Goal: Check status: Check status

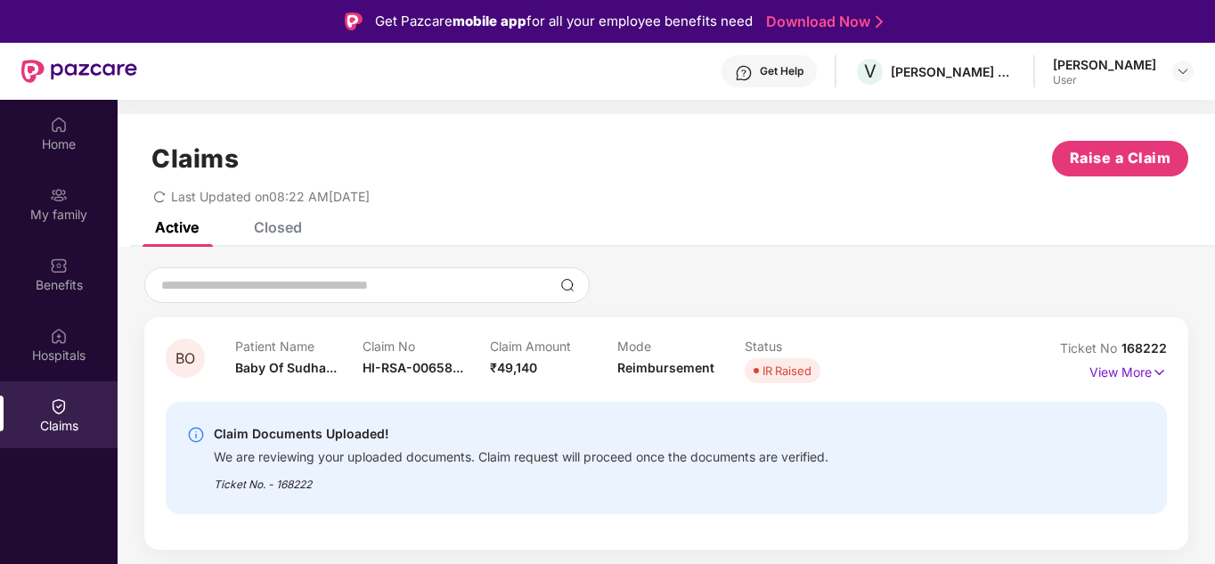
scroll to position [100, 0]
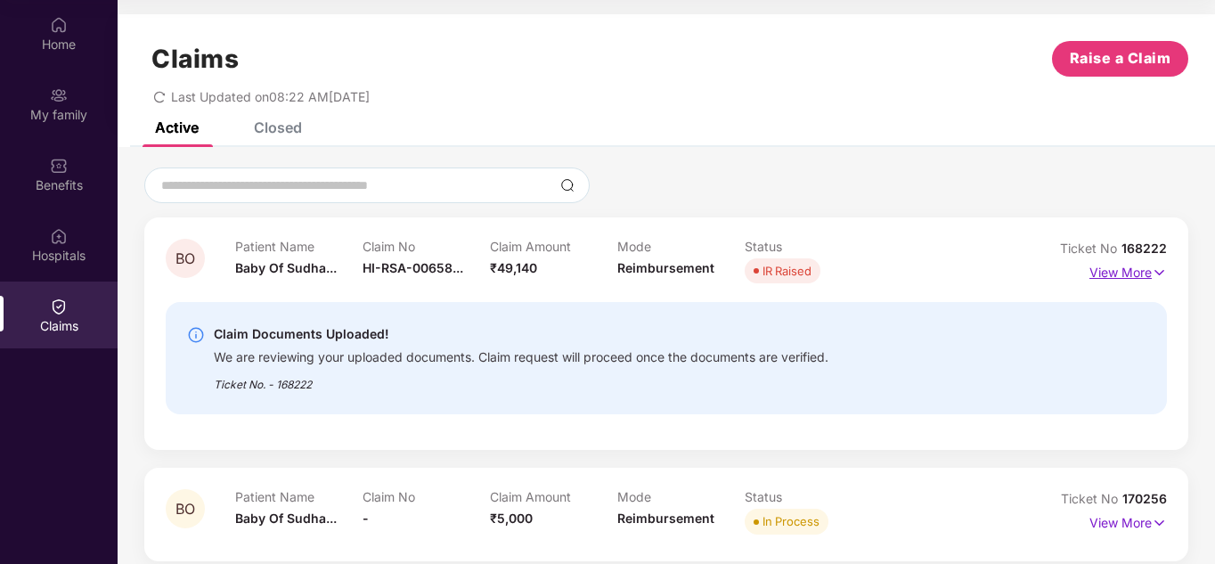
click at [1152, 270] on img at bounding box center [1159, 273] width 15 height 20
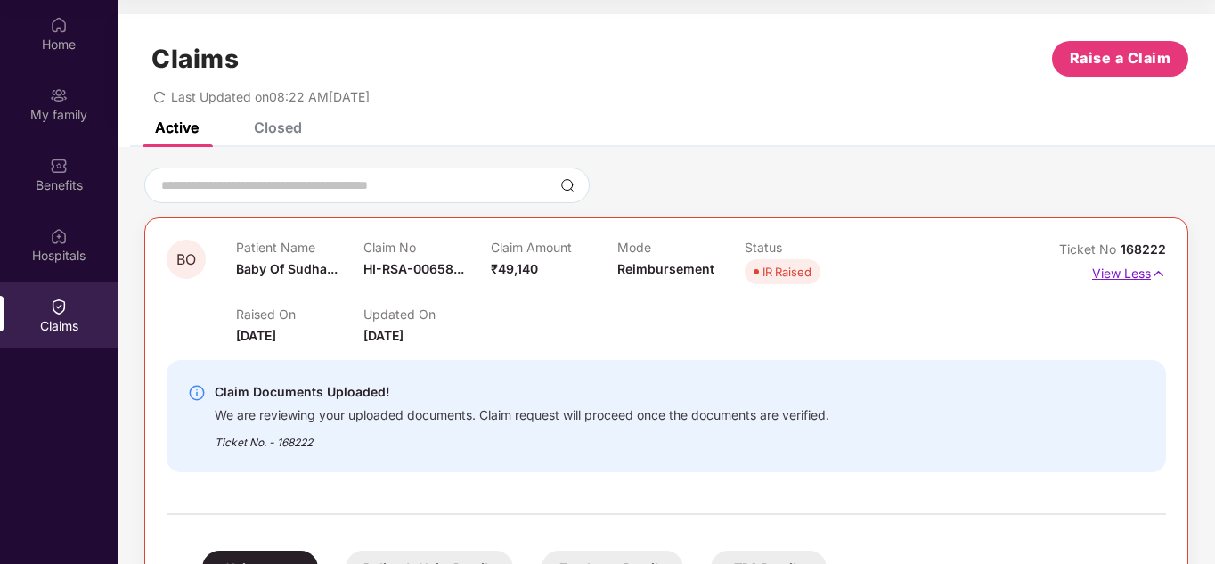
click at [1158, 269] on img at bounding box center [1158, 274] width 15 height 20
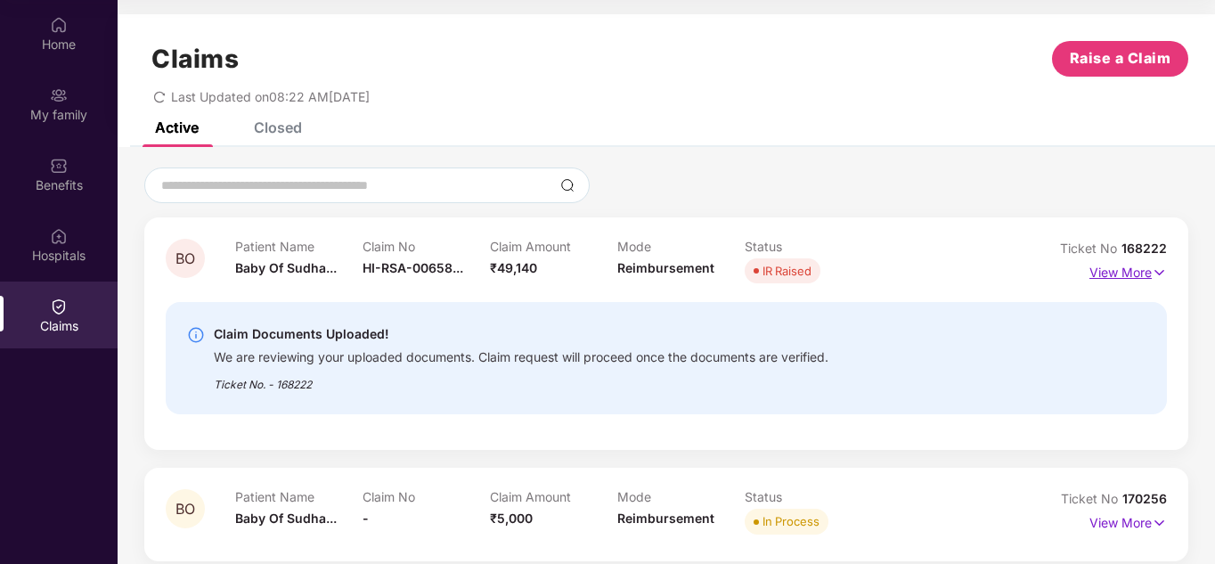
click at [1128, 273] on p "View More" at bounding box center [1129, 270] width 78 height 24
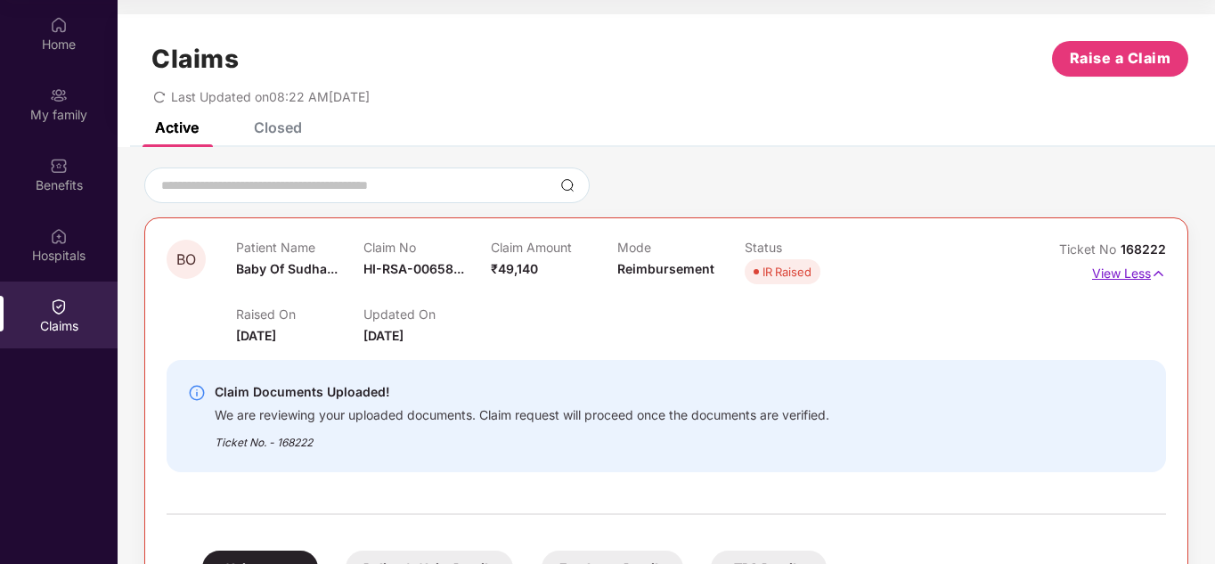
click at [1128, 273] on p "View Less" at bounding box center [1129, 271] width 74 height 24
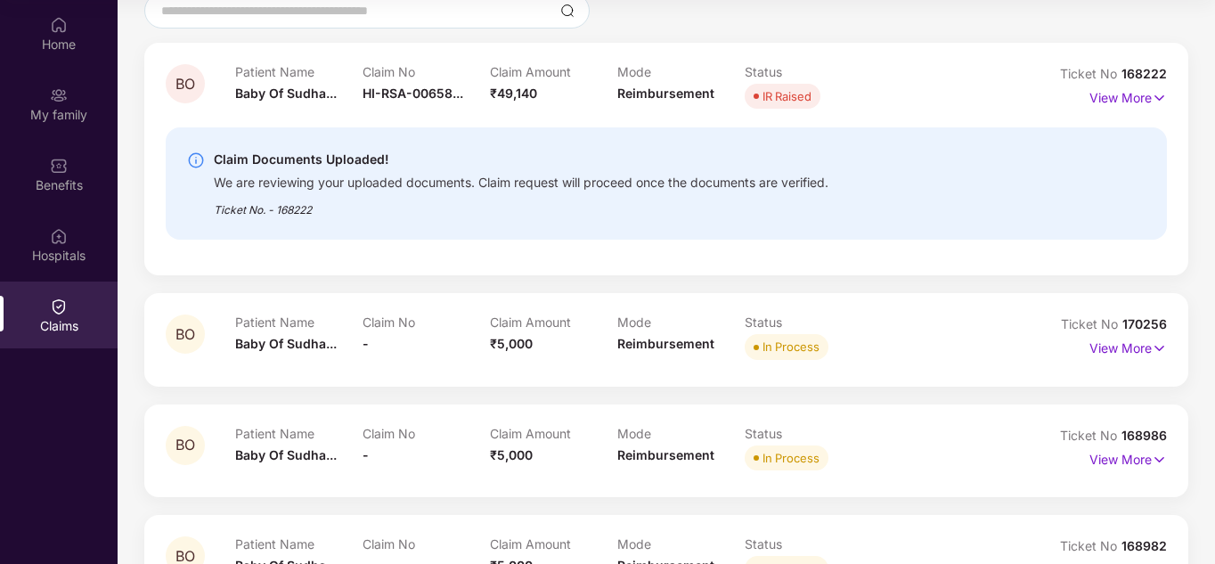
scroll to position [178, 0]
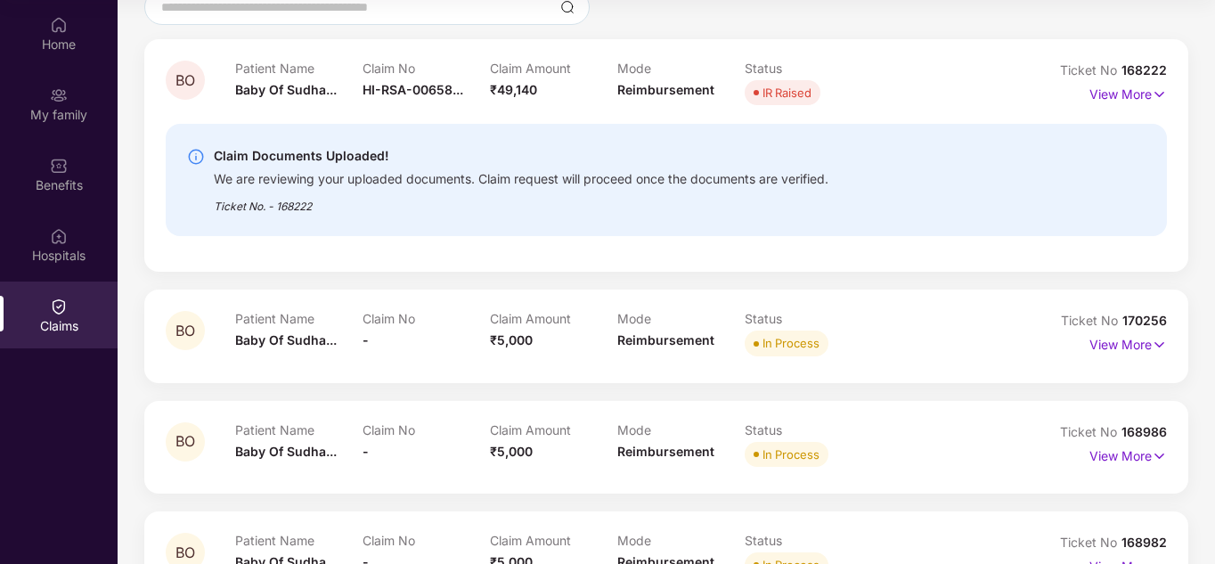
click at [276, 286] on div "BO Patient Name Baby Of Sudha... Claim No HI-RSA-00658... Claim Amount ₹49,140 …" at bounding box center [666, 433] width 1044 height 788
click at [282, 154] on div "Claim Documents Uploaded!" at bounding box center [521, 155] width 615 height 21
click at [200, 154] on img at bounding box center [196, 157] width 18 height 18
click at [1159, 344] on img at bounding box center [1159, 345] width 15 height 20
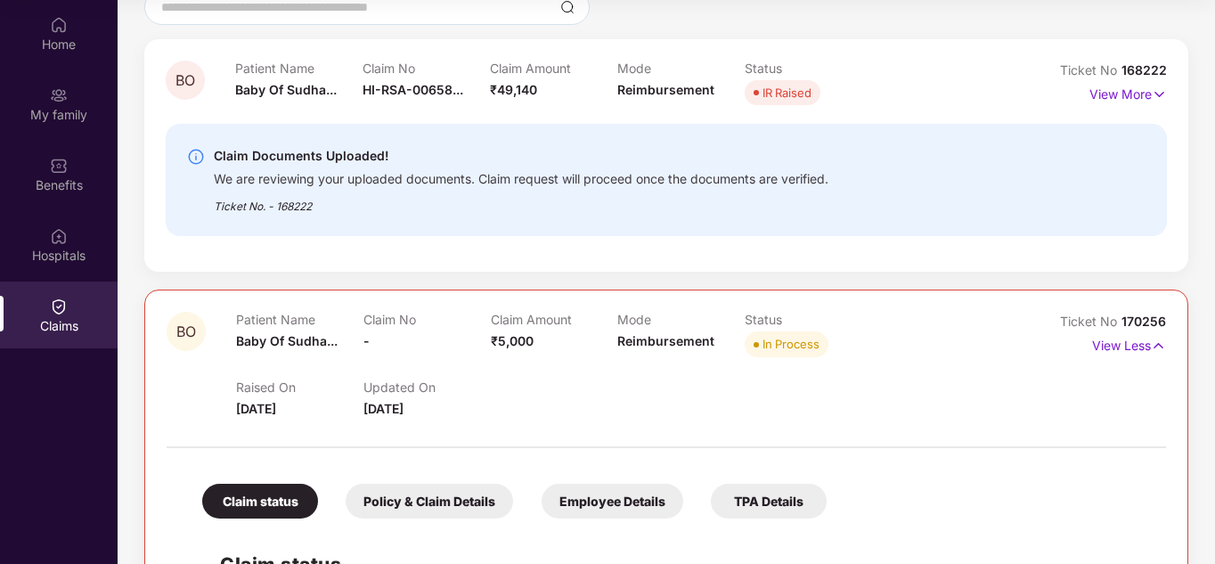
click at [1160, 344] on img at bounding box center [1158, 346] width 15 height 20
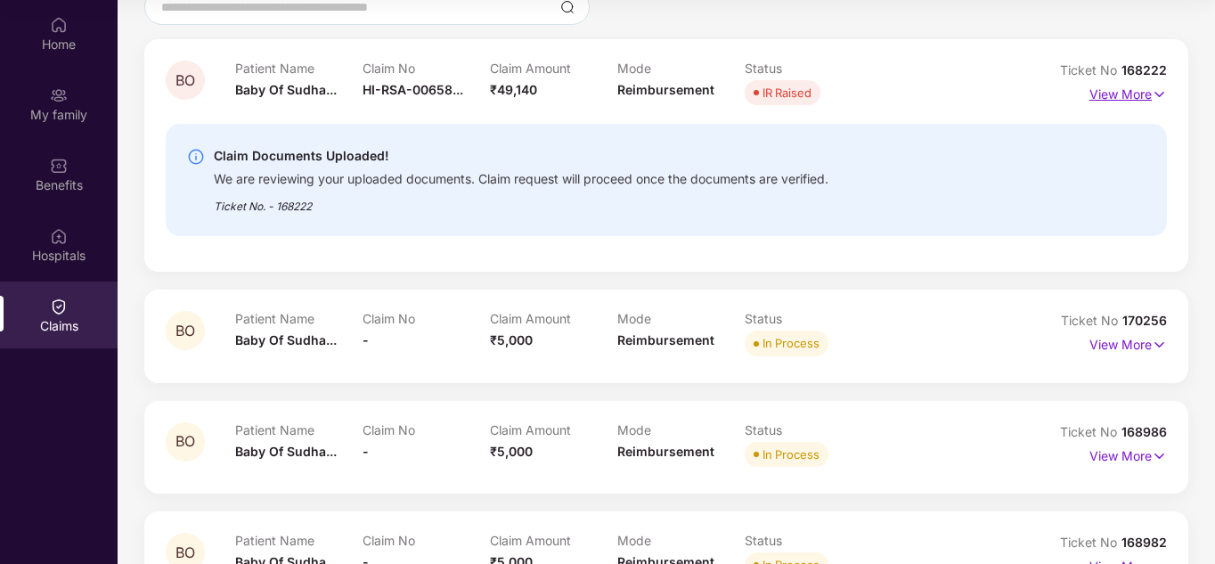
click at [1159, 95] on img at bounding box center [1159, 95] width 15 height 20
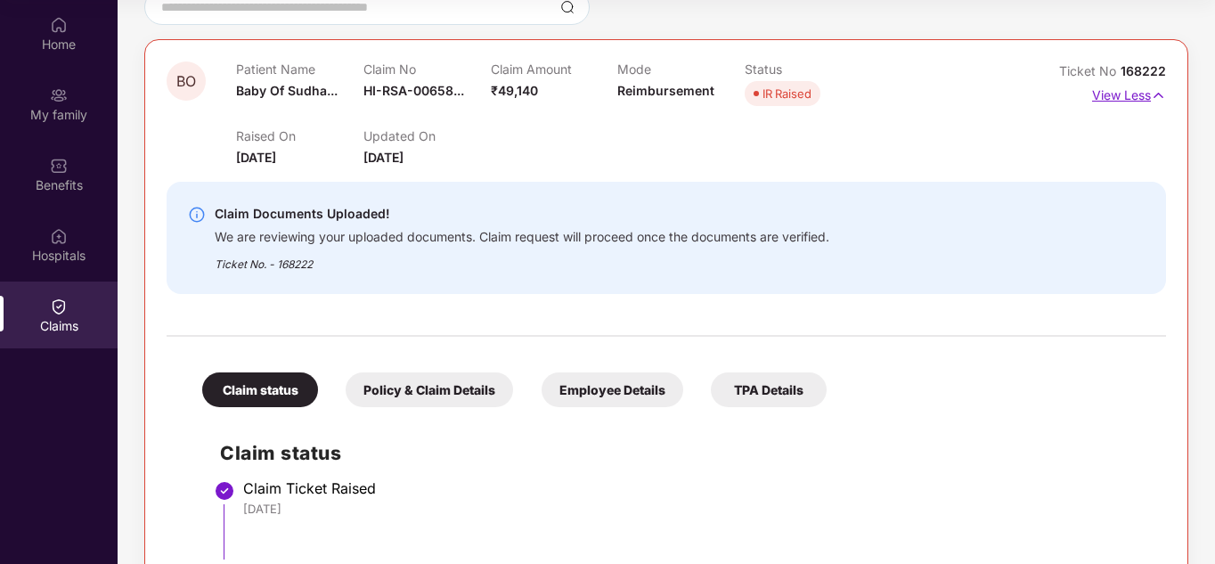
click at [1155, 94] on img at bounding box center [1158, 96] width 15 height 20
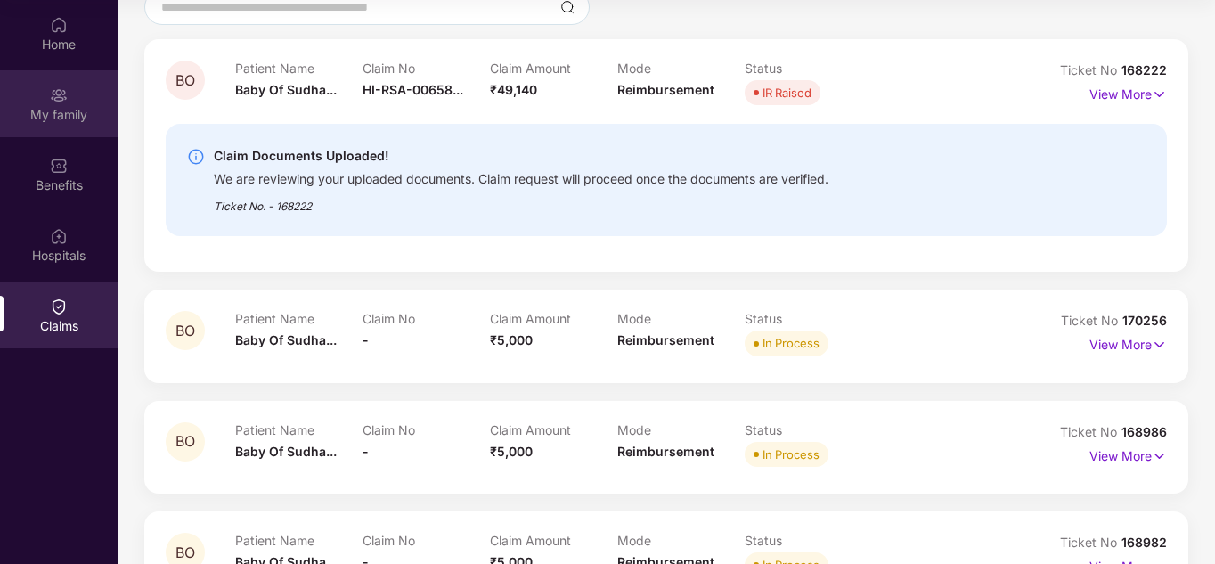
click at [69, 102] on div "My family" at bounding box center [59, 103] width 118 height 67
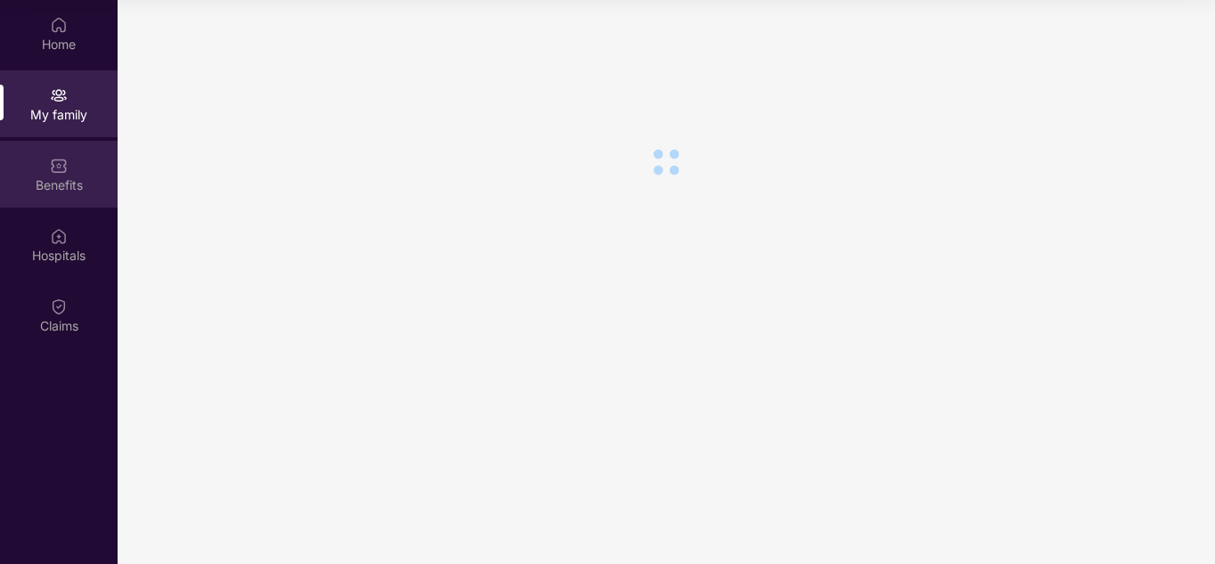
click at [46, 158] on div "Benefits" at bounding box center [59, 174] width 118 height 67
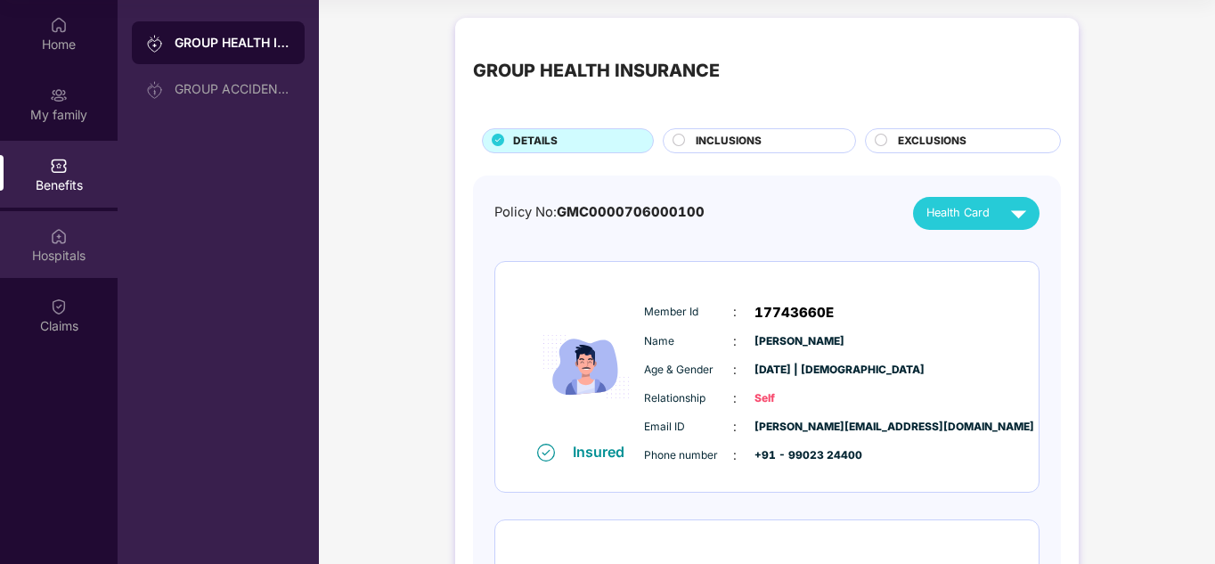
click at [57, 241] on img at bounding box center [59, 236] width 18 height 18
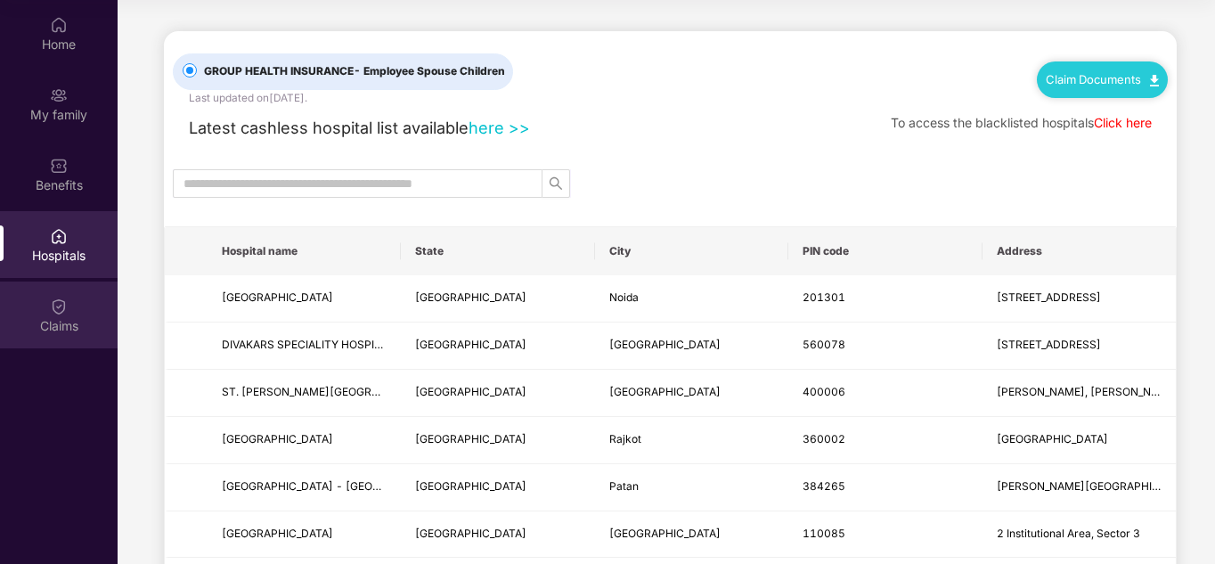
click at [78, 320] on div "Claims" at bounding box center [59, 326] width 118 height 18
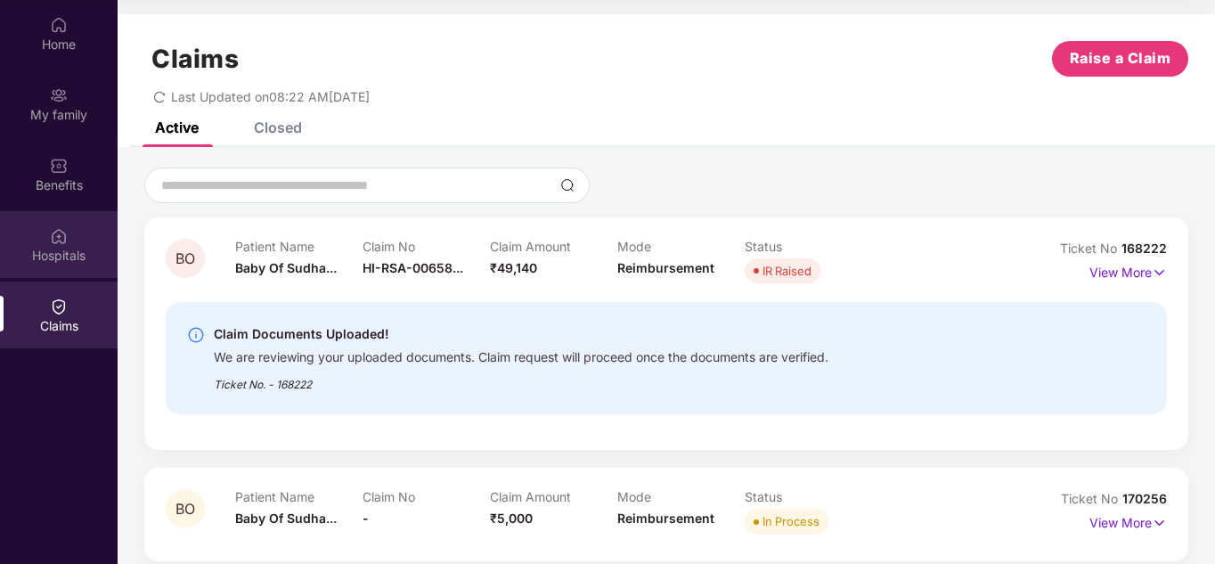
click at [66, 252] on div "Hospitals" at bounding box center [59, 256] width 118 height 18
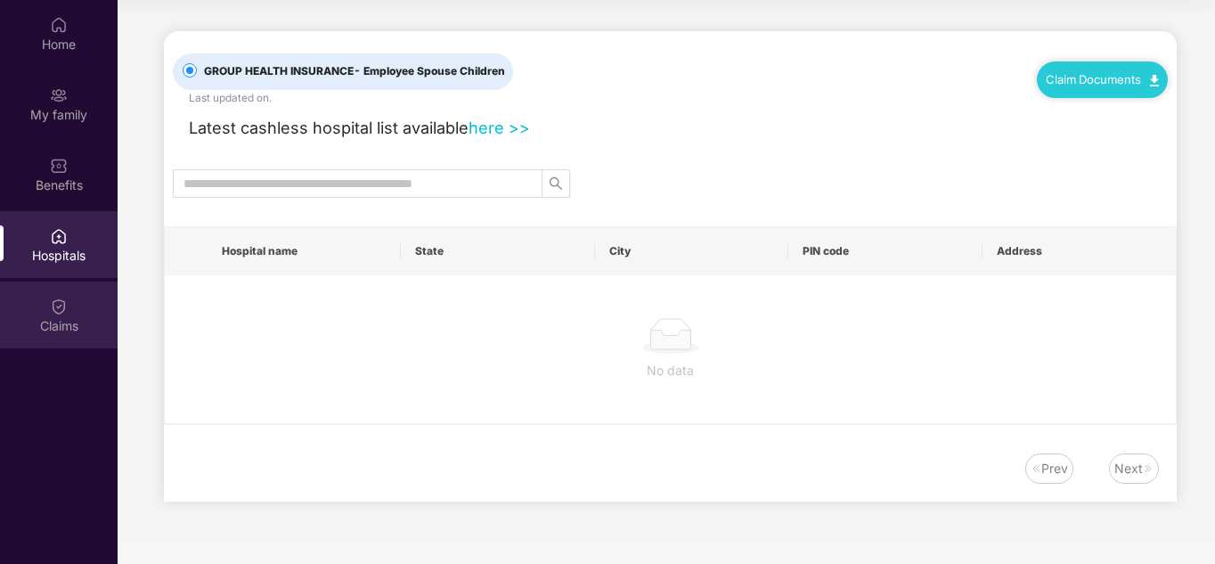
click at [66, 307] on img at bounding box center [59, 307] width 18 height 18
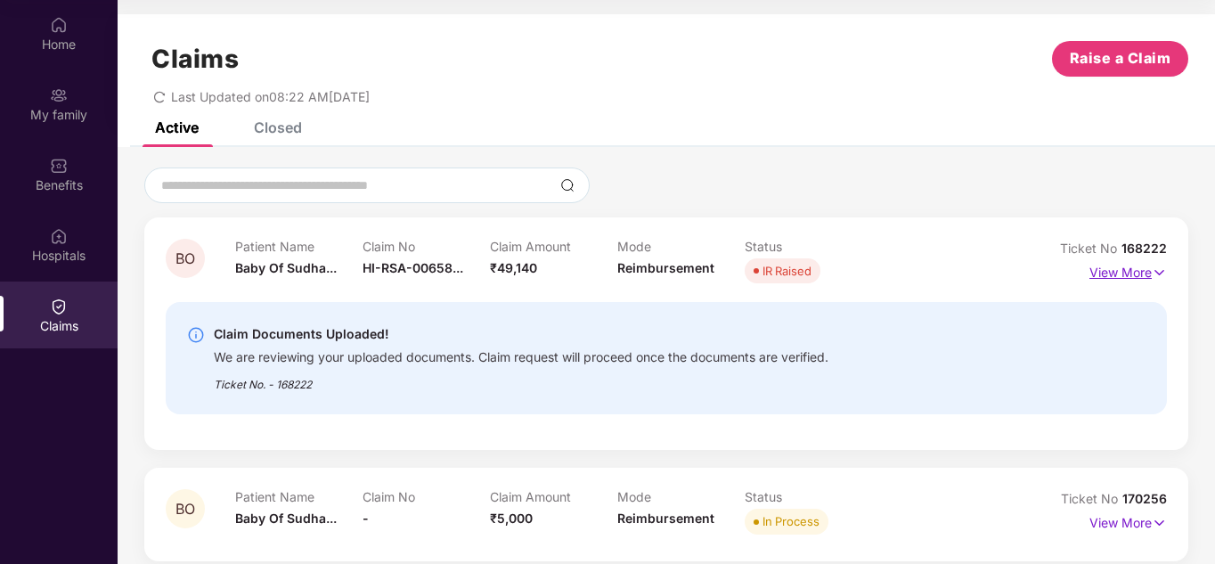
click at [1158, 273] on img at bounding box center [1159, 273] width 15 height 20
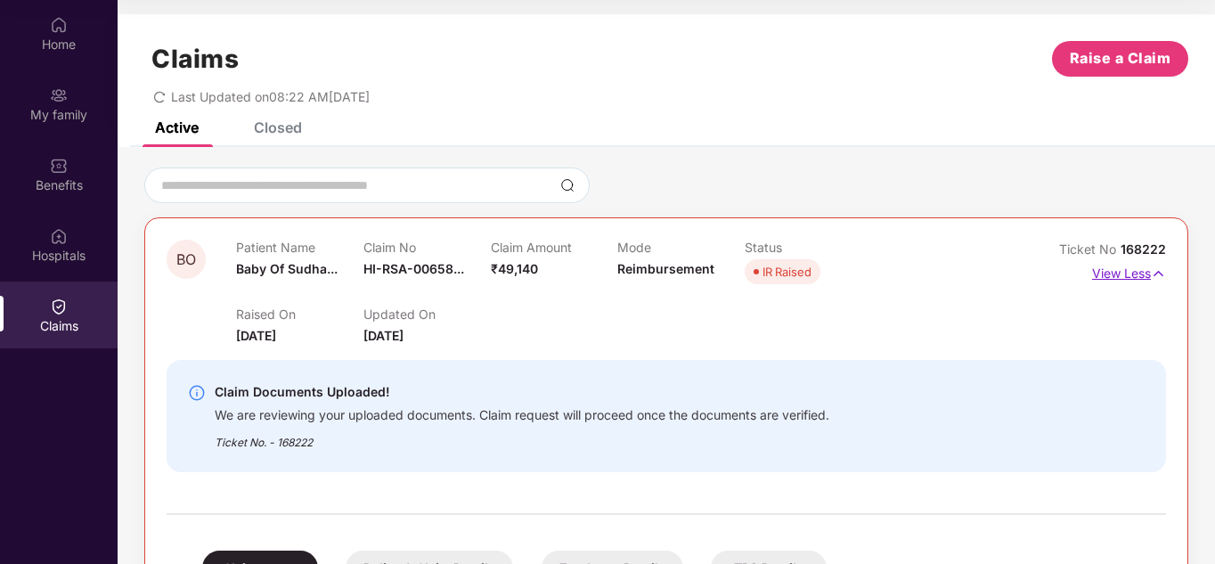
click at [1162, 274] on img at bounding box center [1158, 274] width 15 height 20
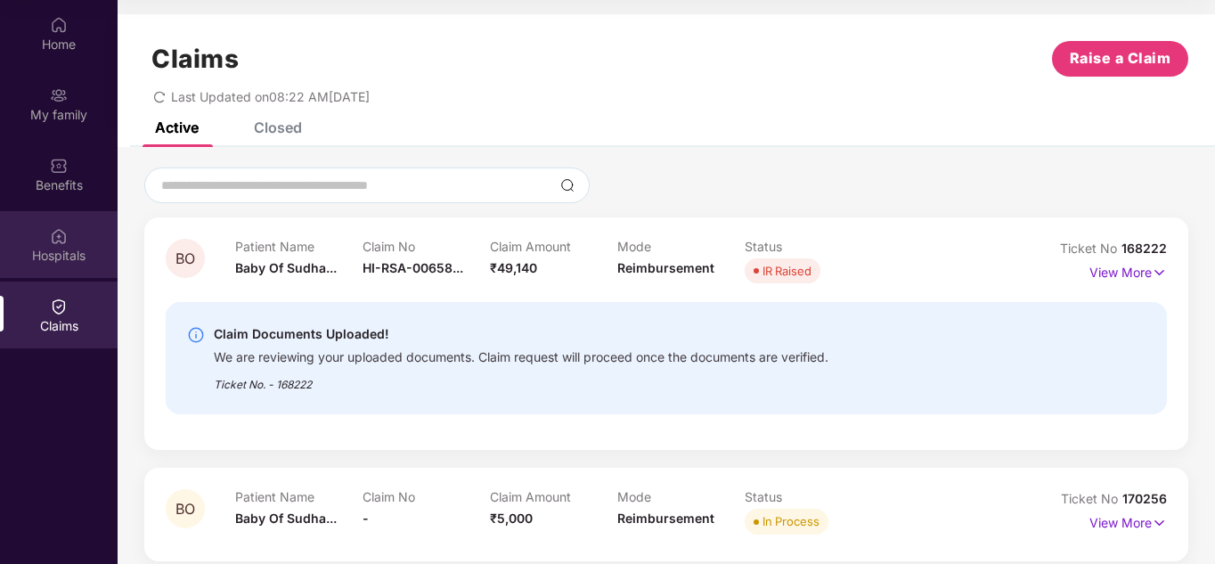
click at [53, 259] on div "Hospitals" at bounding box center [59, 256] width 118 height 18
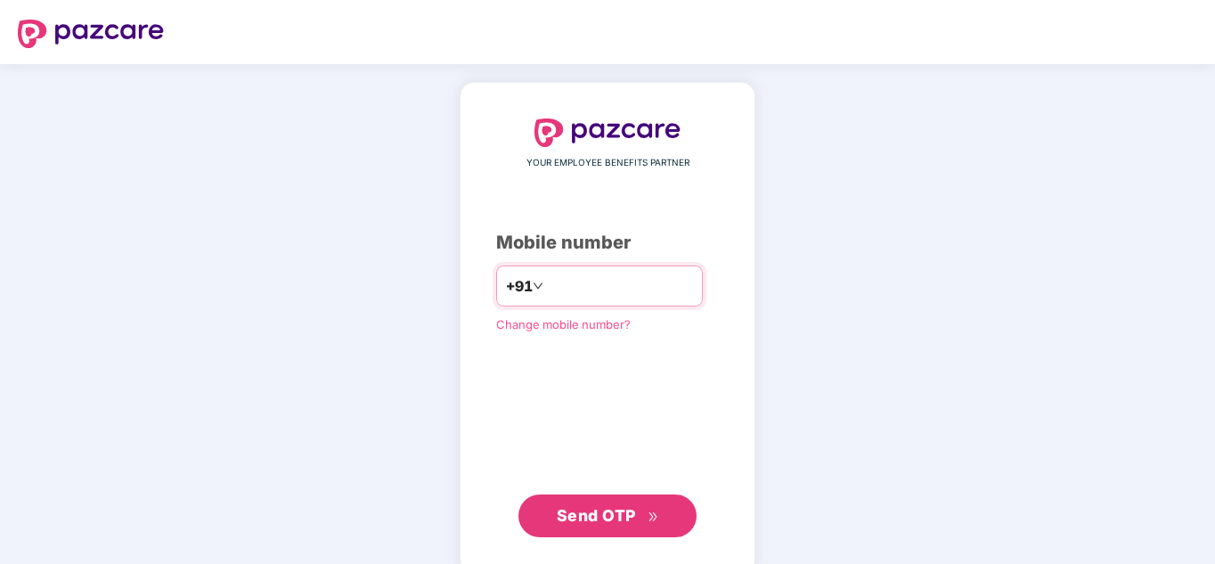
click at [608, 270] on div "+91" at bounding box center [599, 285] width 207 height 41
click at [606, 285] on input "number" at bounding box center [620, 286] width 146 height 29
type input "**********"
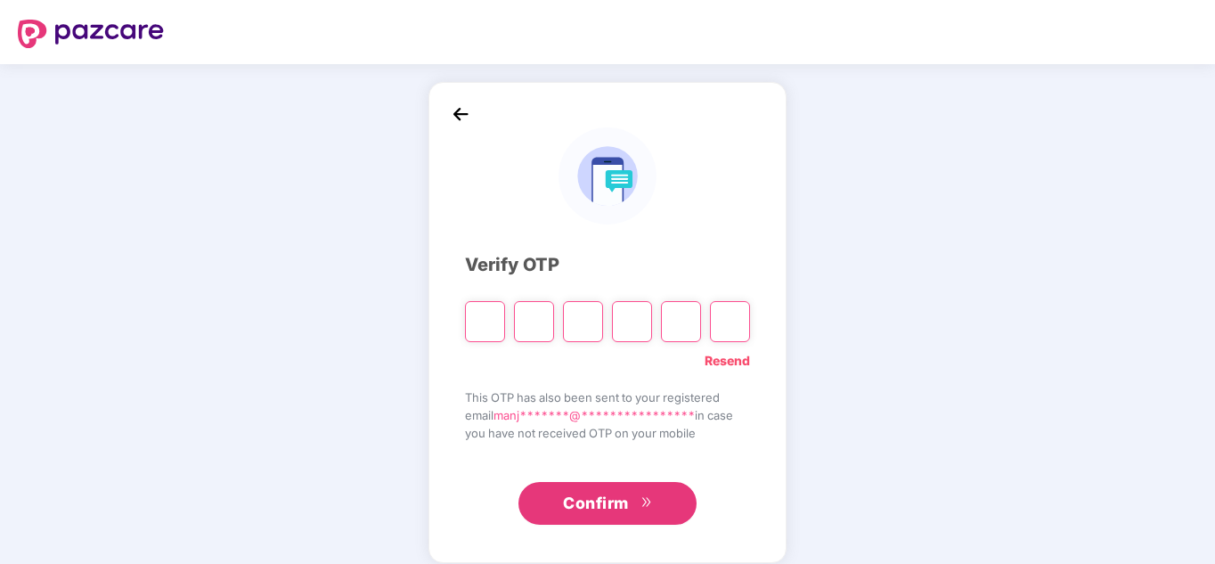
type input "*"
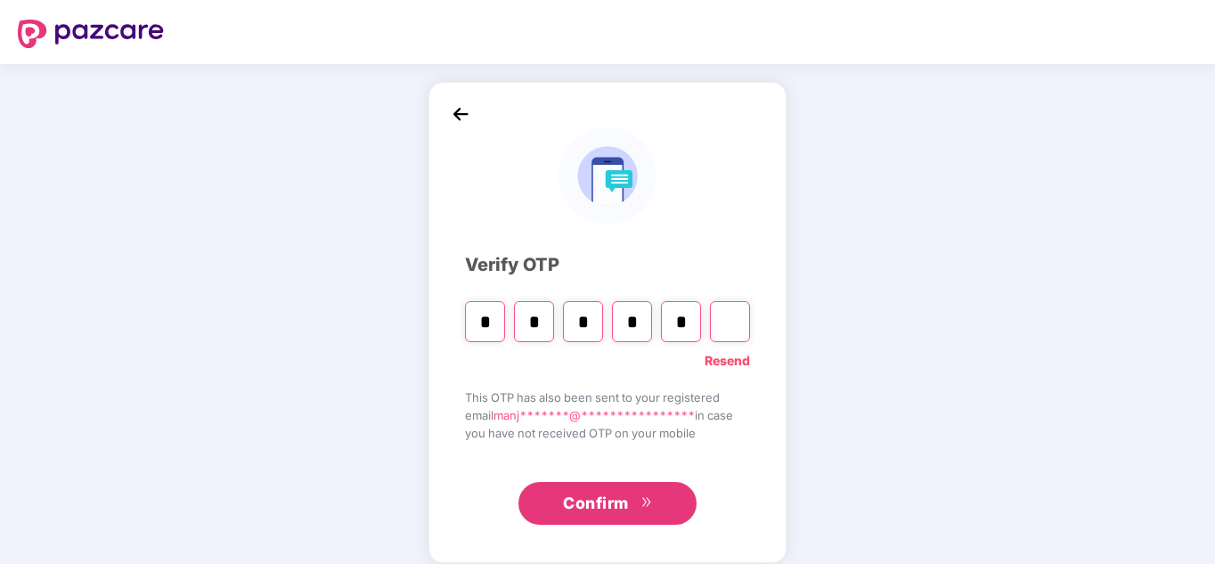
type input "*"
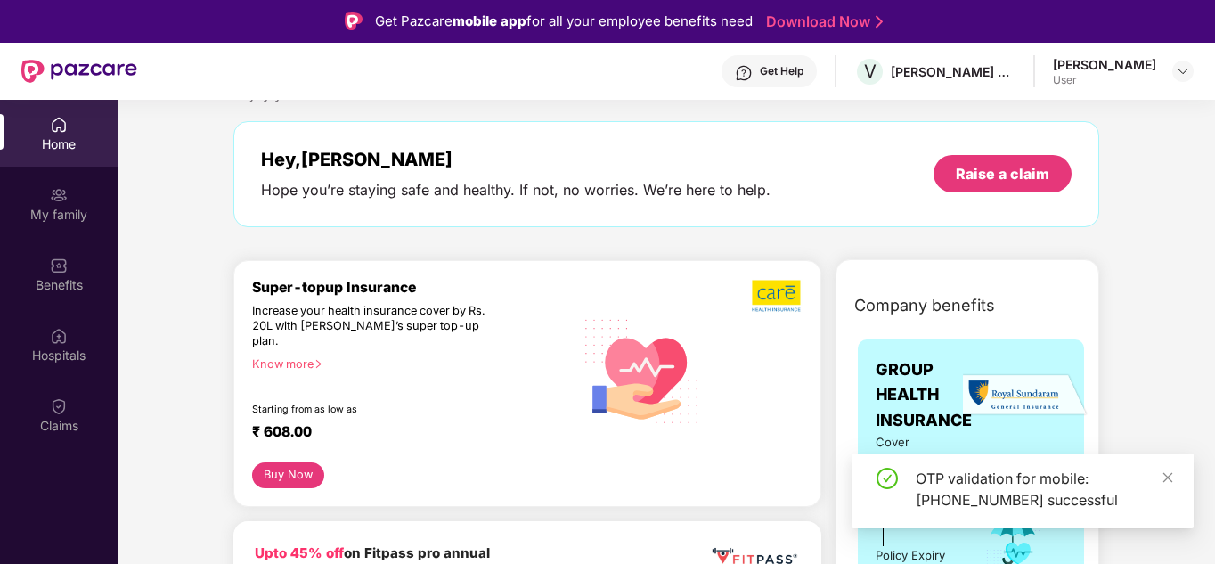
scroll to position [89, 0]
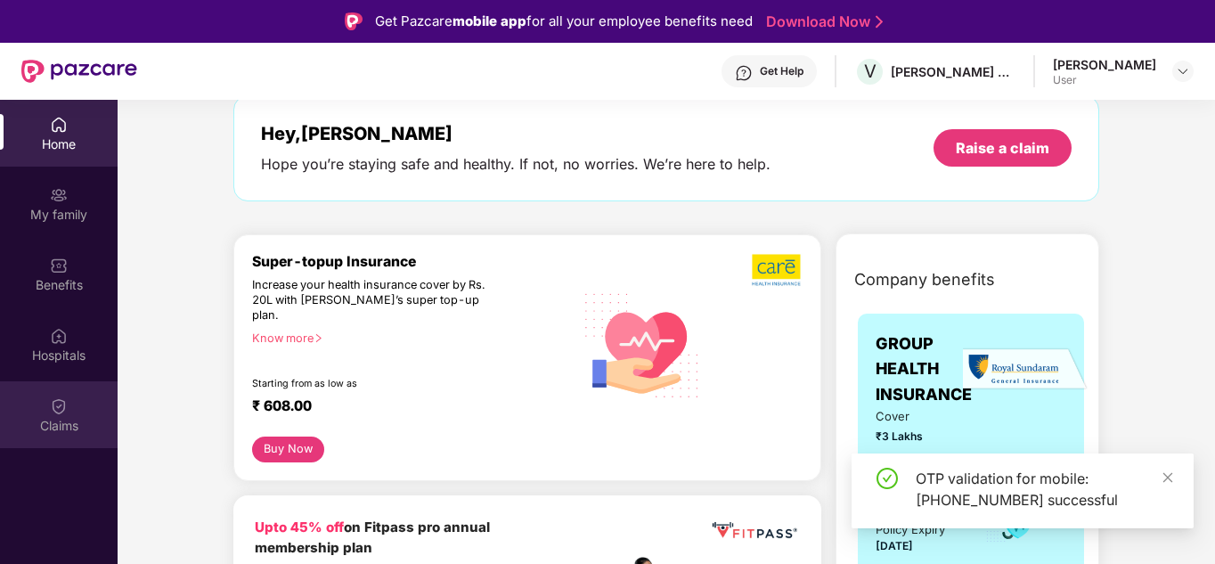
click at [51, 406] on img at bounding box center [59, 406] width 18 height 18
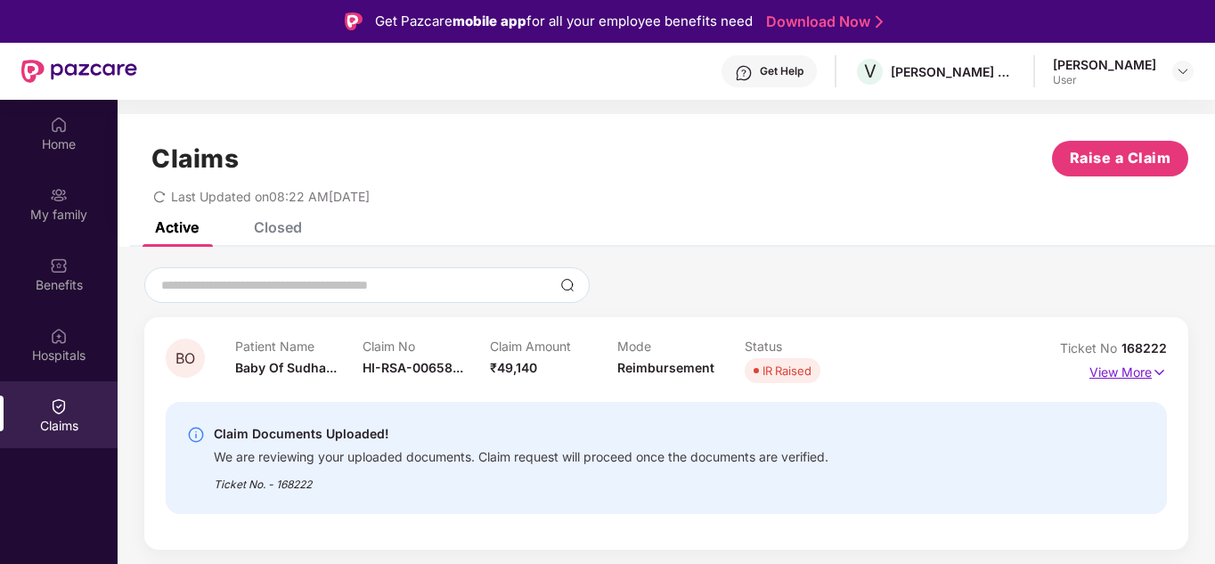
click at [1152, 371] on img at bounding box center [1159, 373] width 15 height 20
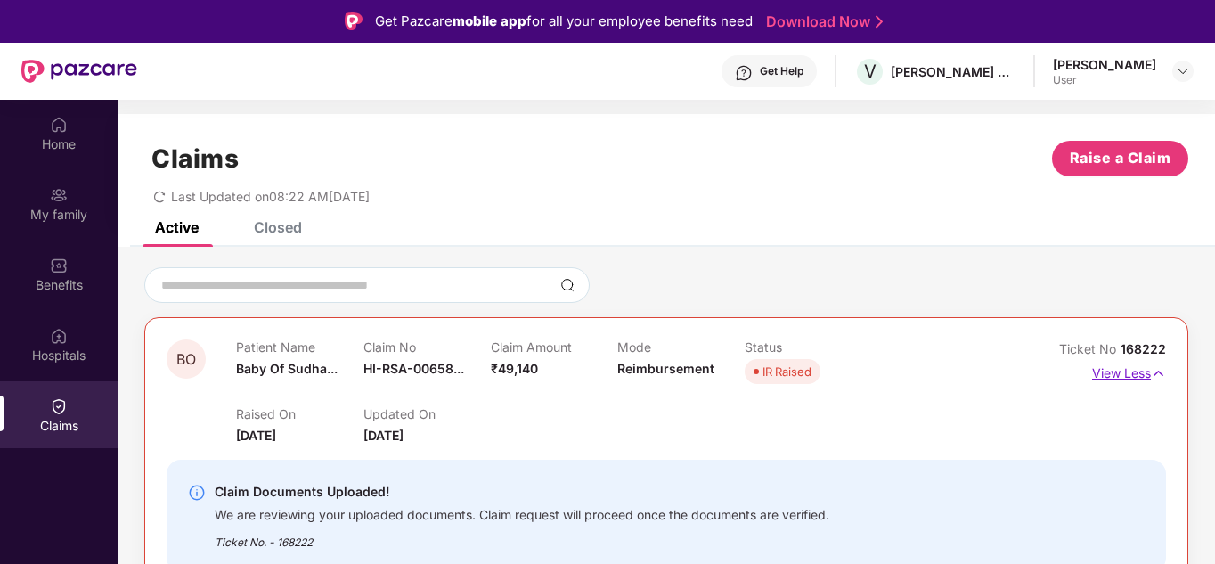
click at [1155, 374] on img at bounding box center [1158, 373] width 15 height 20
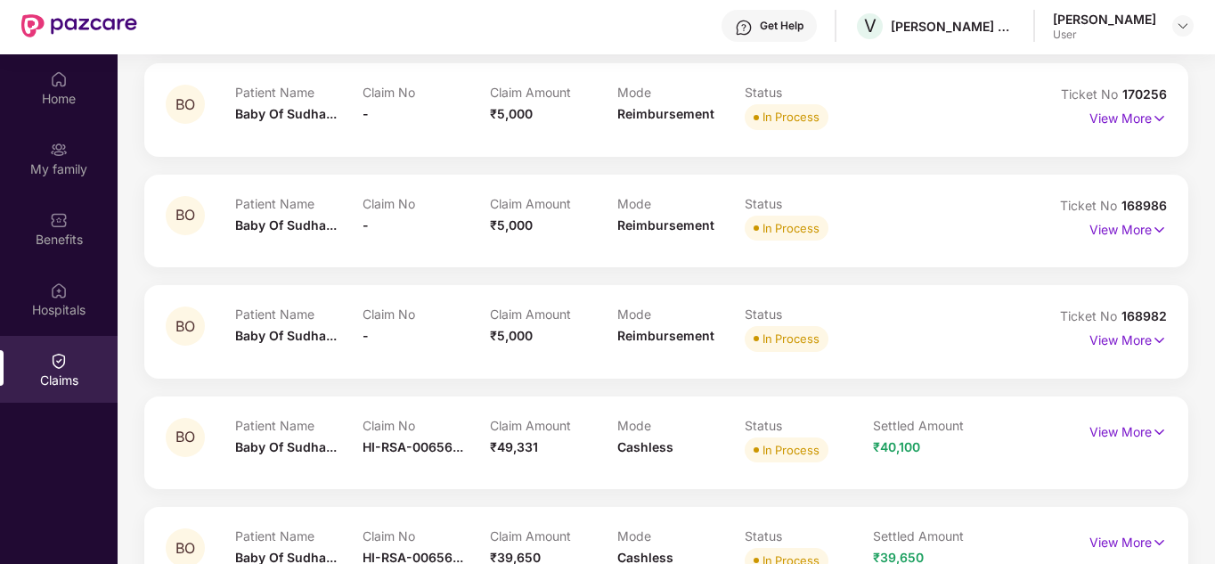
scroll to position [100, 0]
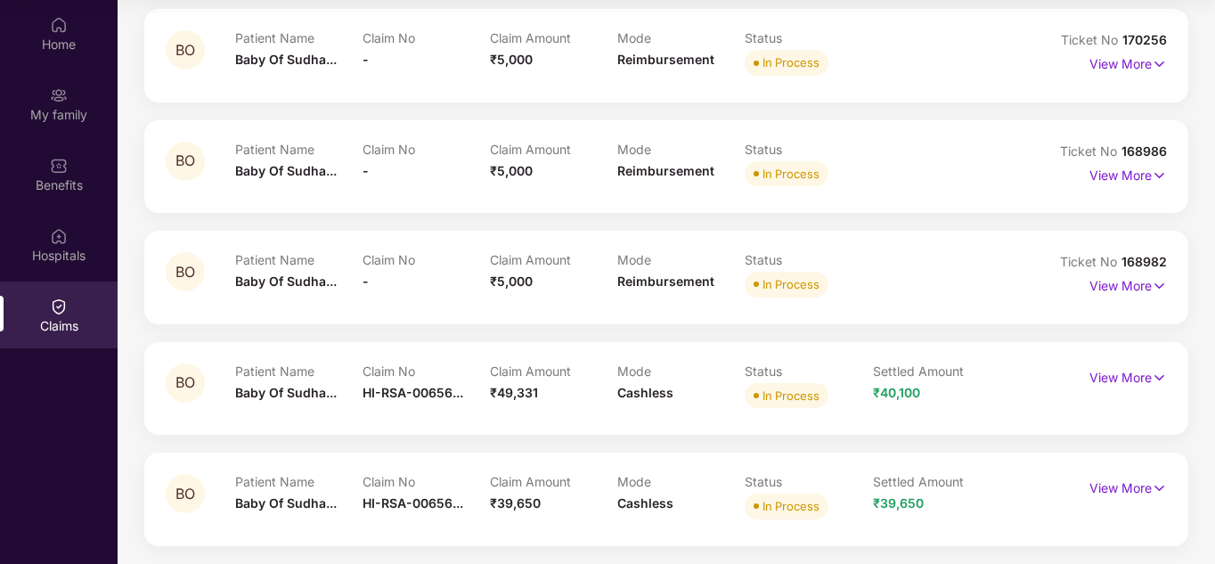
click at [379, 270] on div "Claim No -" at bounding box center [426, 276] width 127 height 49
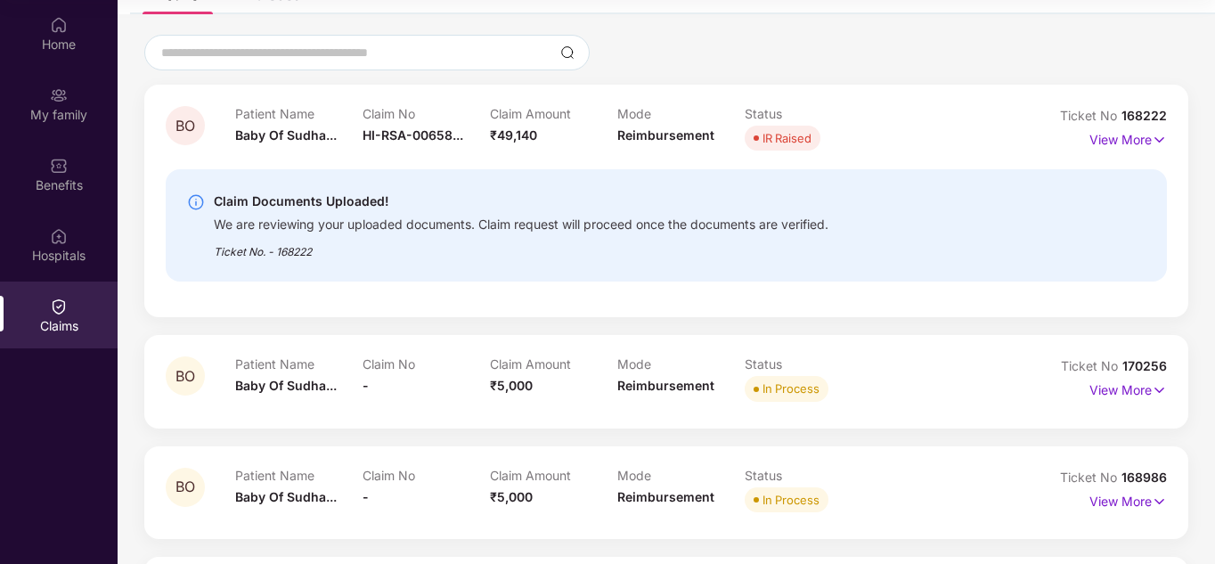
scroll to position [102, 0]
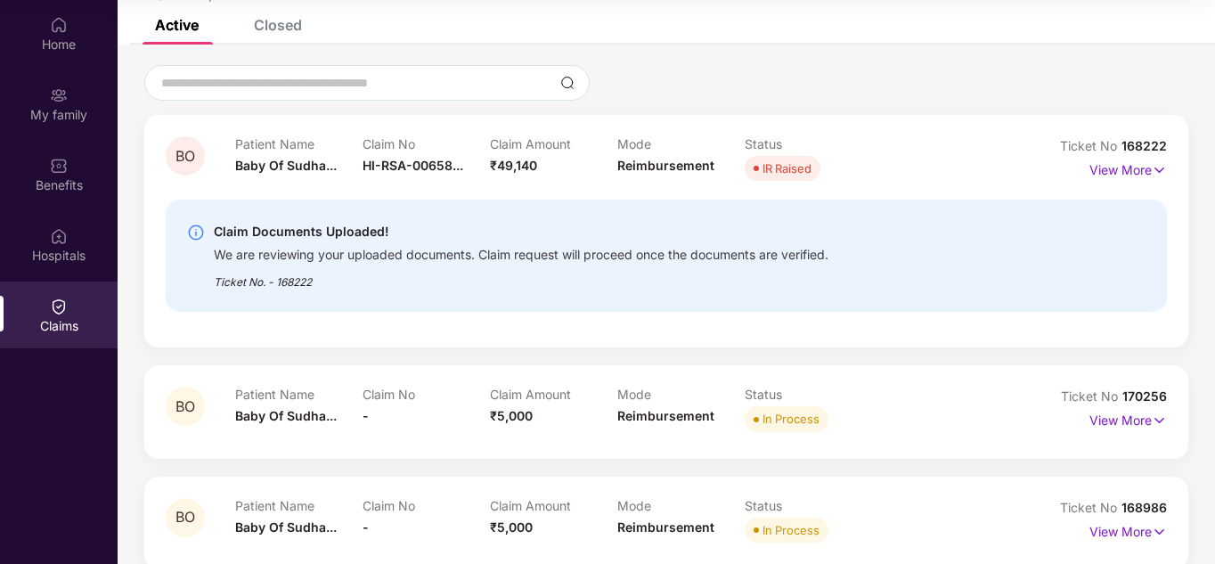
click at [316, 206] on div "Claim Documents Uploaded! We are reviewing your uploaded documents. Claim reque…" at bounding box center [666, 256] width 1001 height 112
drag, startPoint x: 252, startPoint y: 267, endPoint x: 218, endPoint y: 252, distance: 37.1
click at [247, 267] on div "Ticket No. - 168222" at bounding box center [521, 277] width 615 height 28
click at [197, 235] on img at bounding box center [196, 233] width 18 height 18
click at [342, 283] on div "Ticket No. - 168222" at bounding box center [521, 277] width 615 height 28
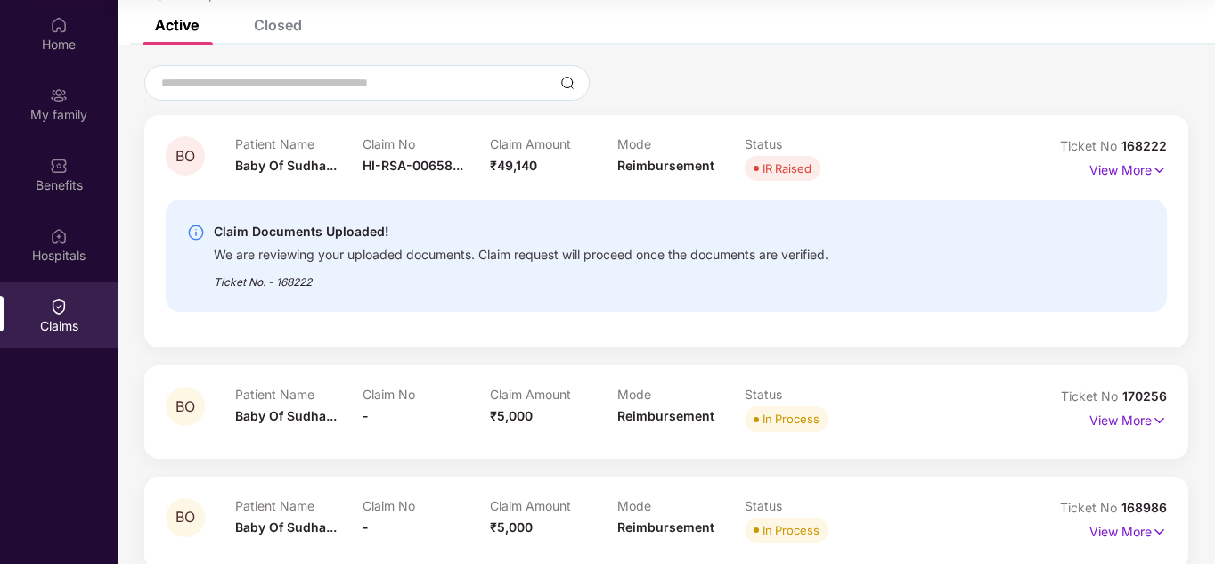
click at [615, 270] on div "Ticket No. - 168222" at bounding box center [521, 277] width 615 height 28
click at [616, 221] on div "Claim Documents Uploaded!" at bounding box center [521, 231] width 615 height 21
click at [1158, 172] on img at bounding box center [1159, 170] width 15 height 20
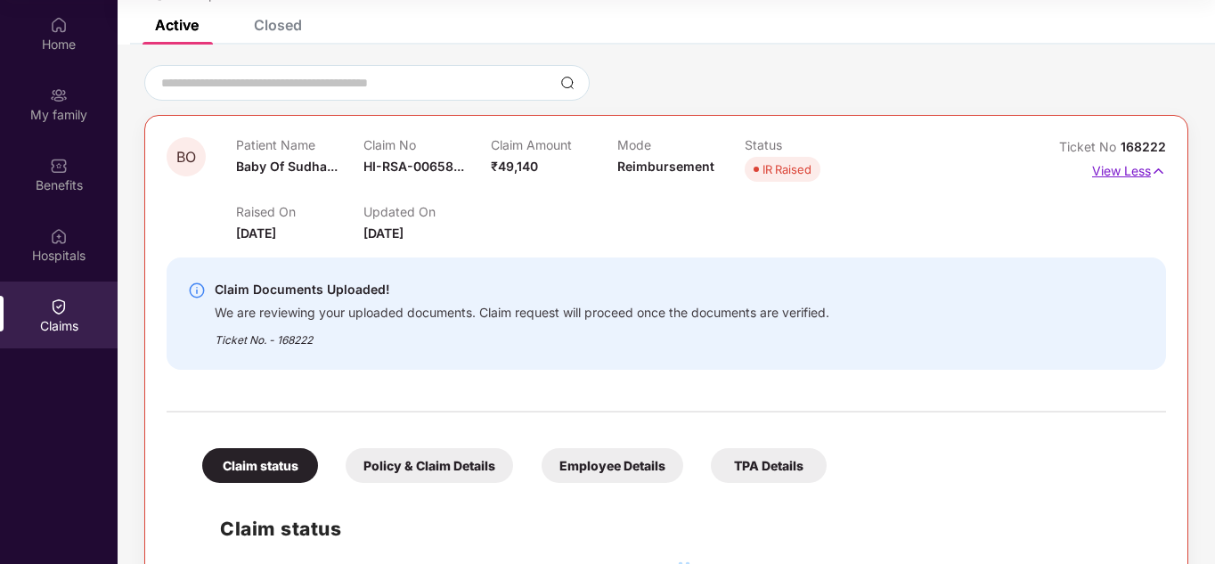
click at [1158, 172] on img at bounding box center [1158, 171] width 15 height 20
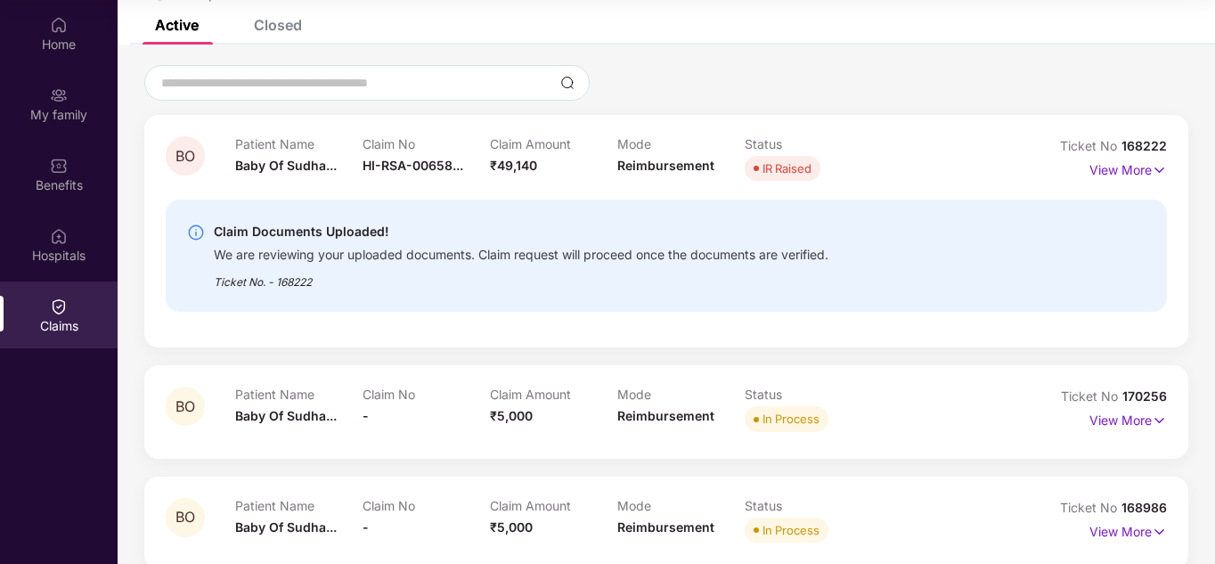
click at [312, 279] on div "Ticket No. - 168222" at bounding box center [521, 277] width 615 height 28
click at [334, 283] on div "Ticket No. - 168222" at bounding box center [521, 277] width 615 height 28
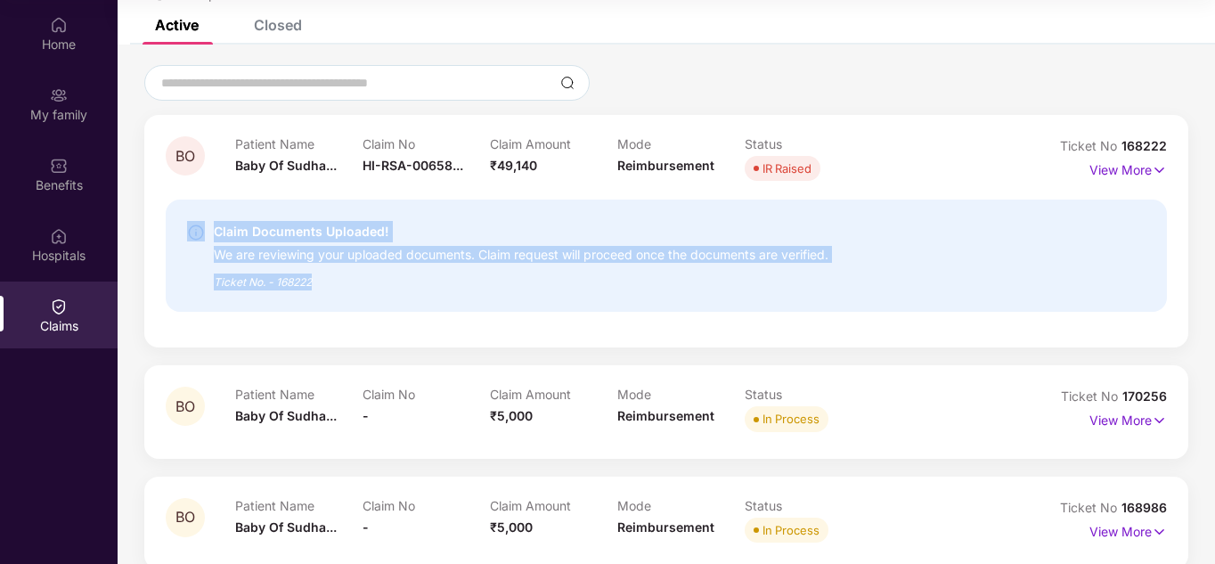
drag, startPoint x: 323, startPoint y: 282, endPoint x: 198, endPoint y: 237, distance: 133.6
click at [198, 237] on div "Claim Documents Uploaded! We are reviewing your uploaded documents. Claim reque…" at bounding box center [586, 255] width 799 height 69
click at [382, 282] on div "Ticket No. - 168222" at bounding box center [521, 277] width 615 height 28
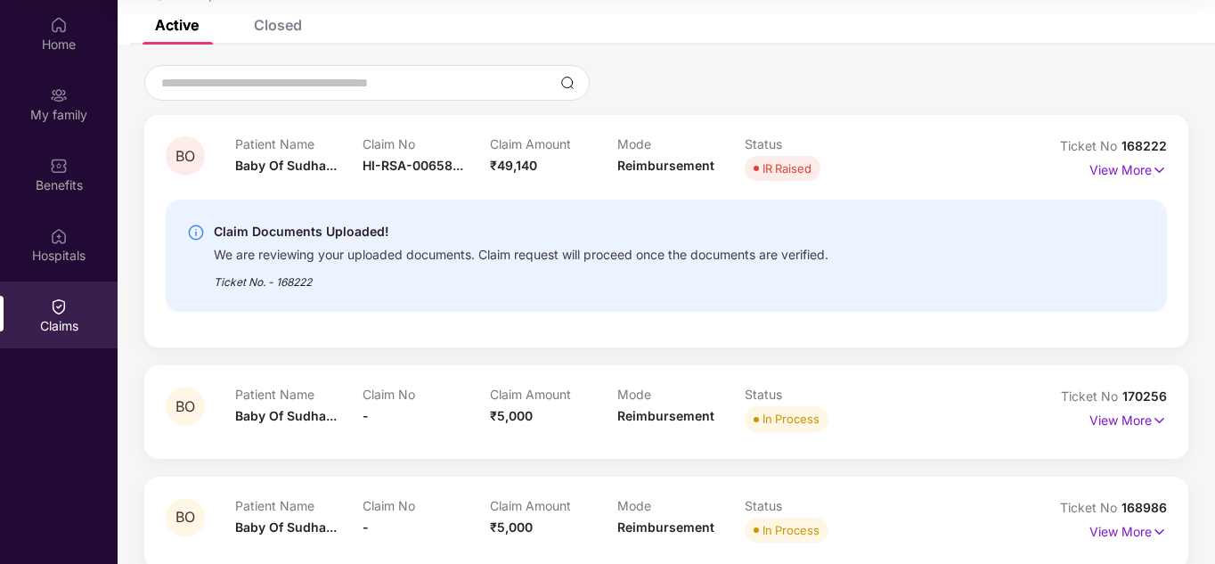
click at [310, 285] on div "Ticket No. - 168222" at bounding box center [521, 277] width 615 height 28
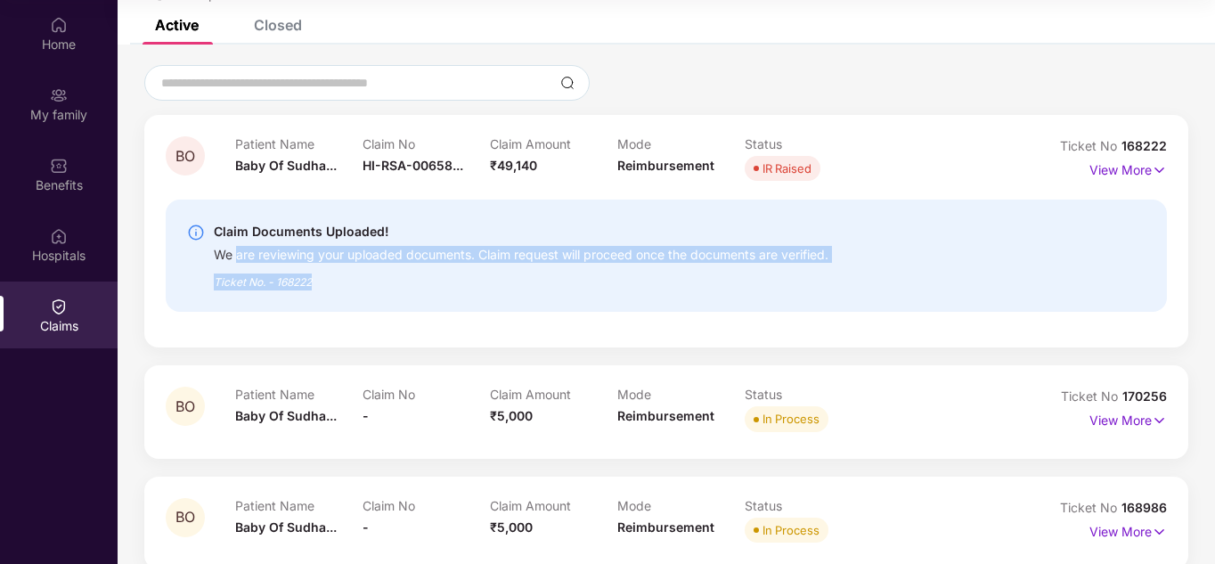
drag, startPoint x: 348, startPoint y: 291, endPoint x: 235, endPoint y: 250, distance: 120.3
click at [235, 250] on div "Claim Documents Uploaded! We are reviewing your uploaded documents. Claim reque…" at bounding box center [666, 256] width 1001 height 112
click at [350, 273] on div "Ticket No. - 168222" at bounding box center [521, 277] width 615 height 28
drag, startPoint x: 336, startPoint y: 284, endPoint x: 172, endPoint y: 208, distance: 180.6
click at [172, 205] on div "Claim Documents Uploaded! We are reviewing your uploaded documents. Claim reque…" at bounding box center [666, 256] width 1001 height 112
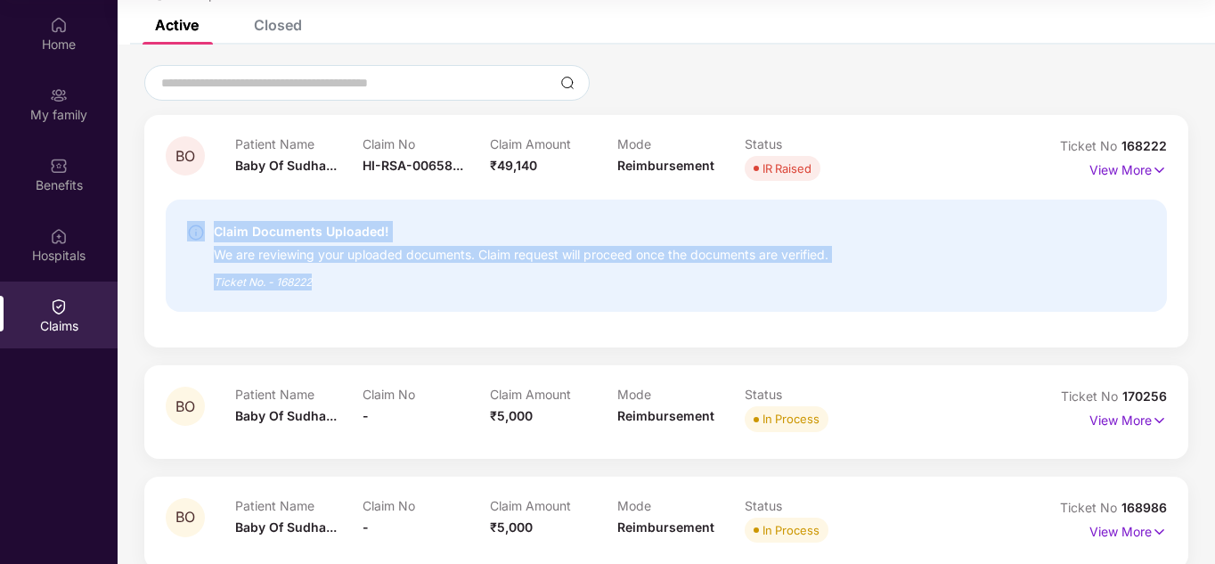
click at [340, 272] on div "Ticket No. - 168222" at bounding box center [521, 277] width 615 height 28
drag, startPoint x: 324, startPoint y: 283, endPoint x: 216, endPoint y: 232, distance: 120.3
click at [216, 232] on div "Claim Documents Uploaded! We are reviewing your uploaded documents. Claim reque…" at bounding box center [521, 255] width 615 height 69
click at [344, 269] on div "Ticket No. - 168222" at bounding box center [521, 277] width 615 height 28
drag, startPoint x: 317, startPoint y: 282, endPoint x: 212, endPoint y: 229, distance: 117.9
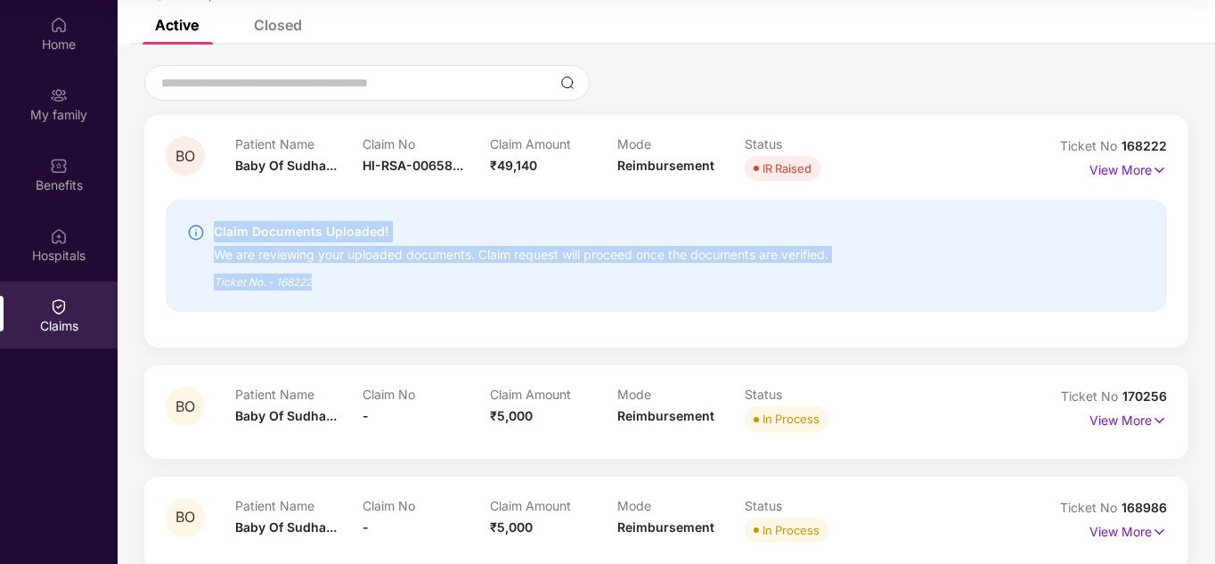
click at [212, 229] on div "Claim Documents Uploaded! We are reviewing your uploaded documents. Claim reque…" at bounding box center [586, 255] width 799 height 69
click at [838, 284] on div "Claim Documents Uploaded! We are reviewing your uploaded documents. Claim reque…" at bounding box center [586, 255] width 799 height 69
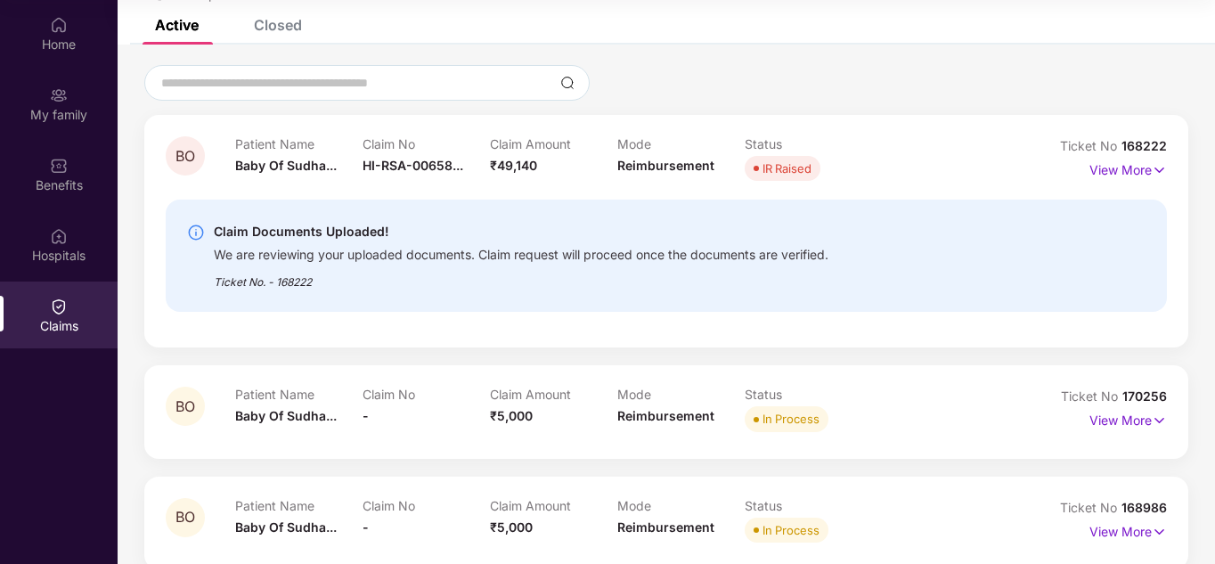
click at [426, 275] on div "Ticket No. - 168222" at bounding box center [521, 277] width 615 height 28
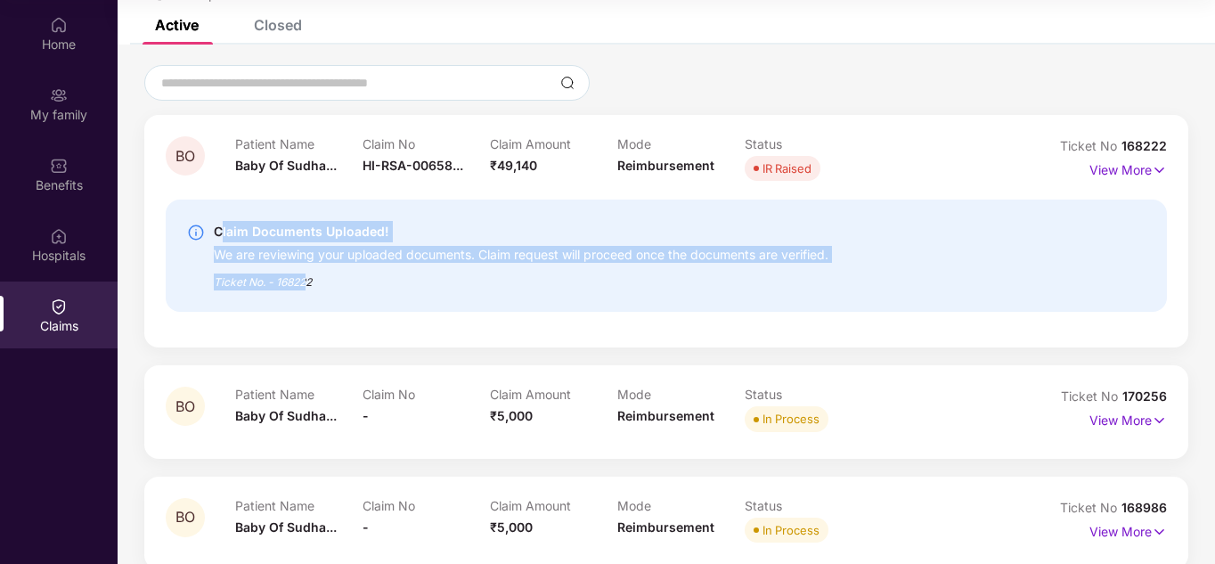
drag, startPoint x: 309, startPoint y: 278, endPoint x: 215, endPoint y: 239, distance: 102.2
click at [215, 239] on div "Claim Documents Uploaded! We are reviewing your uploaded documents. Claim reque…" at bounding box center [521, 255] width 615 height 69
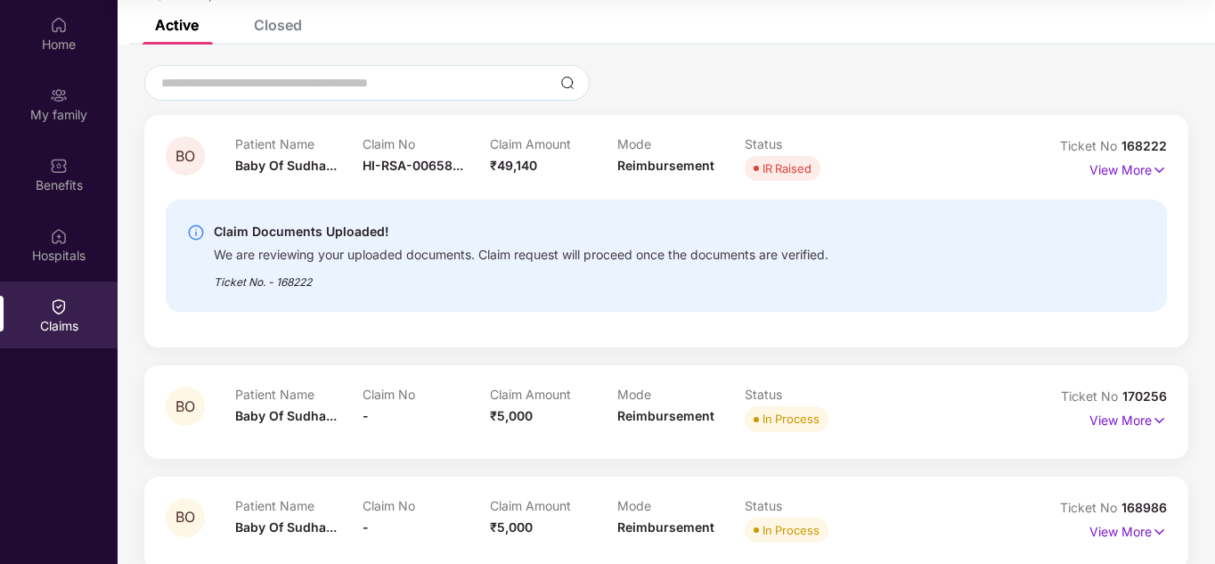
click at [314, 273] on div "Ticket No. - 168222" at bounding box center [521, 277] width 615 height 28
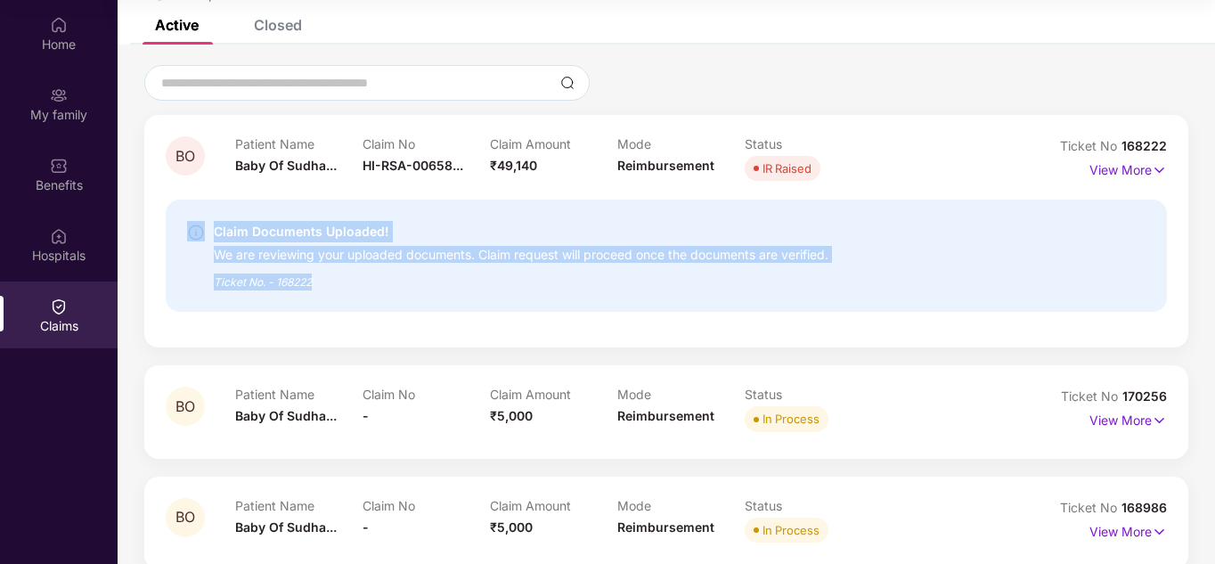
drag, startPoint x: 317, startPoint y: 287, endPoint x: 184, endPoint y: 238, distance: 141.5
click at [184, 238] on div "Claim Documents Uploaded! We are reviewing your uploaded documents. Claim reque…" at bounding box center [666, 256] width 1001 height 112
click at [375, 286] on div "Ticket No. - 168222" at bounding box center [521, 277] width 615 height 28
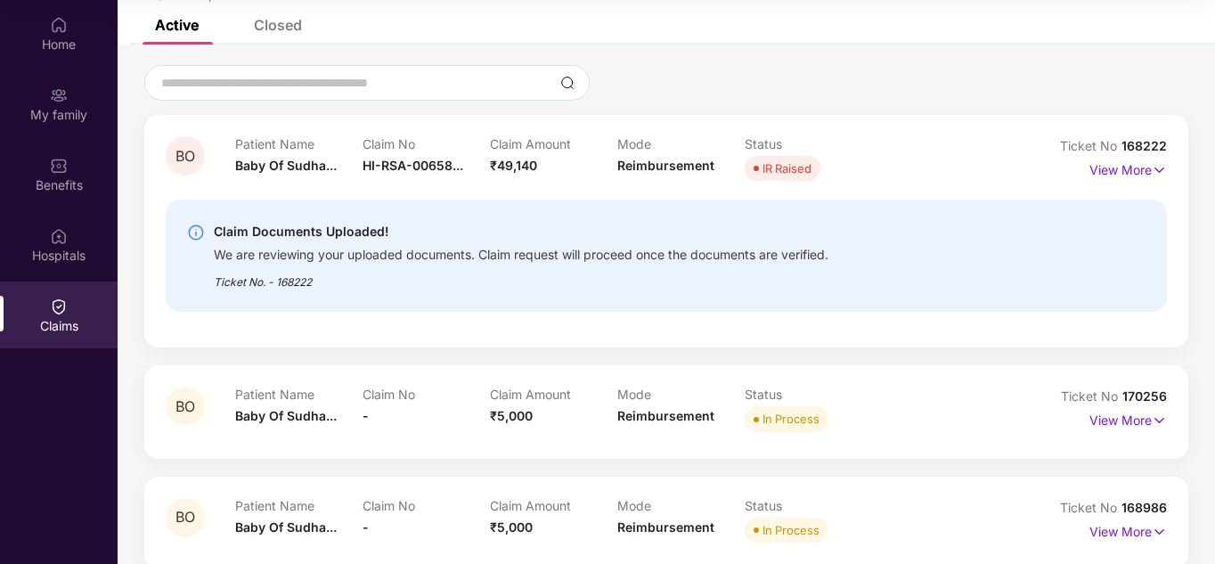
scroll to position [0, 0]
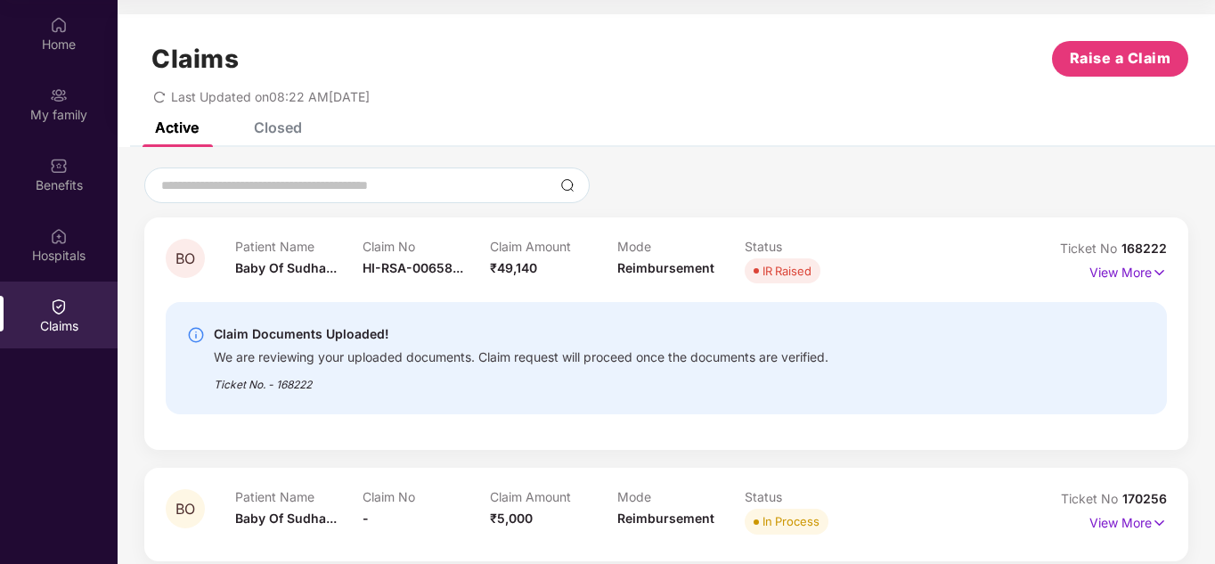
click at [528, 108] on div "Claims Raise a Claim Last Updated on 08:22 AM, 10 Sep 2025" at bounding box center [667, 68] width 1098 height 108
click at [283, 138] on div "Closed" at bounding box center [264, 127] width 75 height 39
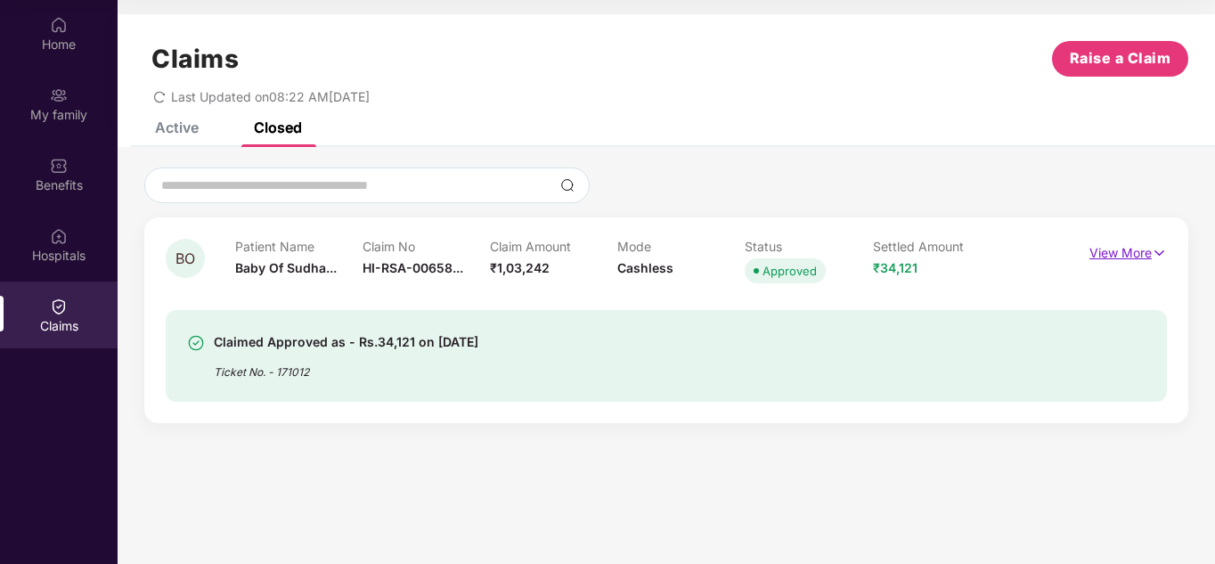
click at [1159, 253] on img at bounding box center [1159, 253] width 15 height 20
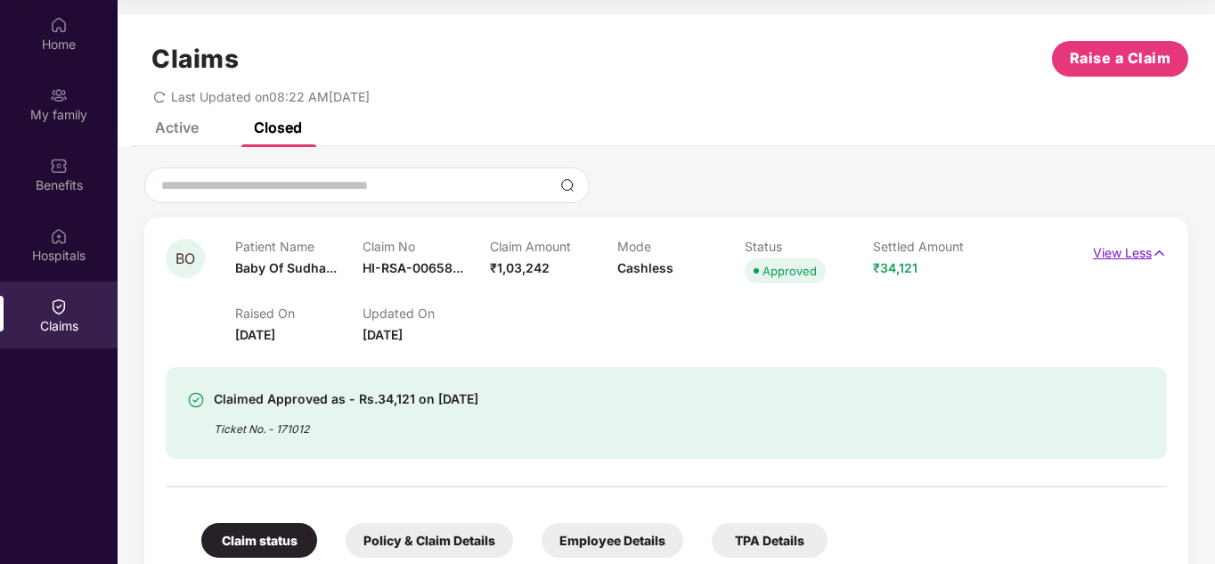
click at [1159, 250] on img at bounding box center [1159, 253] width 15 height 20
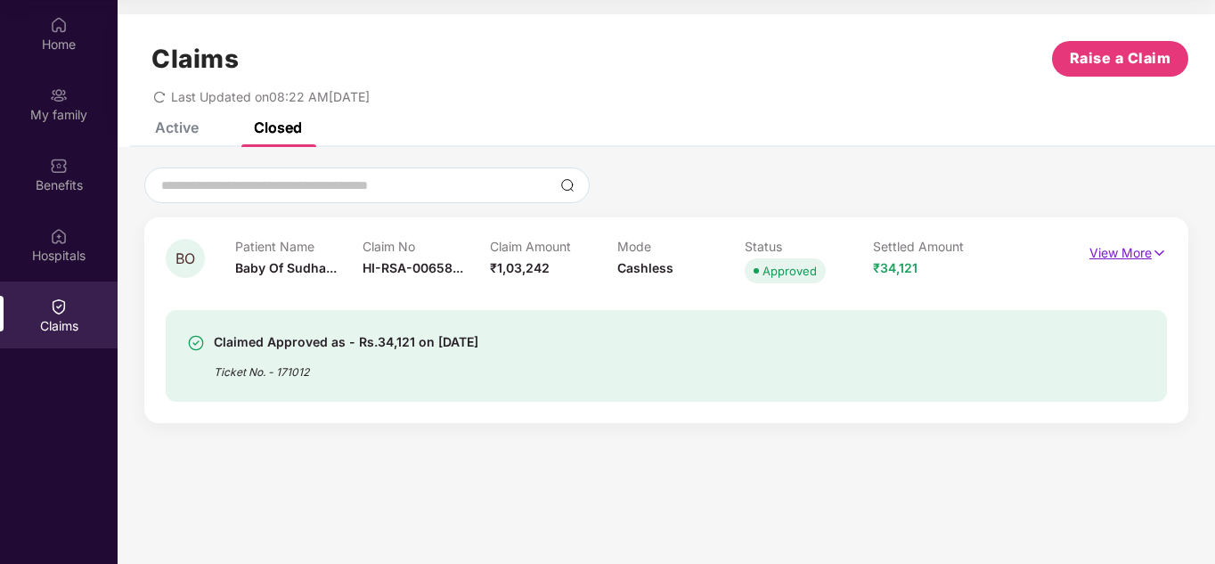
click at [1110, 257] on p "View More" at bounding box center [1129, 251] width 78 height 24
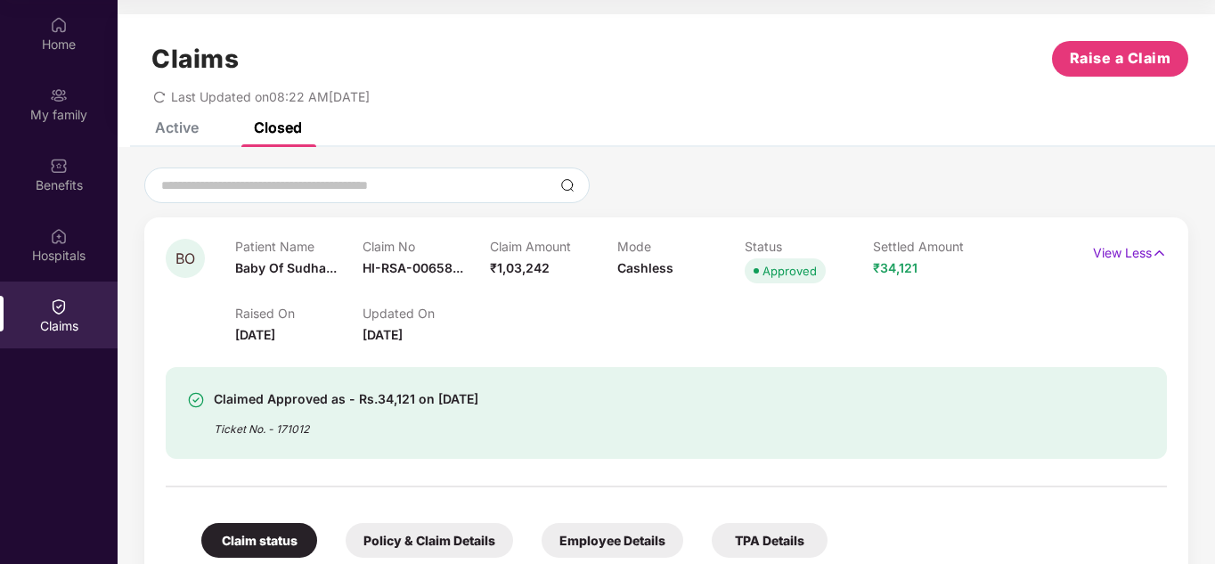
click at [885, 326] on div "Raised On 29 Aug 2025 Updated On 08 Sept 2025" at bounding box center [617, 316] width 765 height 57
click at [696, 342] on div "Raised On 29 Aug 2025 Updated On 08 Sept 2025" at bounding box center [617, 316] width 765 height 57
click at [562, 344] on div "Raised On 29 Aug 2025 Updated On 08 Sept 2025" at bounding box center [617, 316] width 765 height 57
drag, startPoint x: 1216, startPoint y: 2, endPoint x: 874, endPoint y: 72, distance: 349.3
click at [874, 72] on div "Claims Raise a Claim" at bounding box center [666, 59] width 1044 height 36
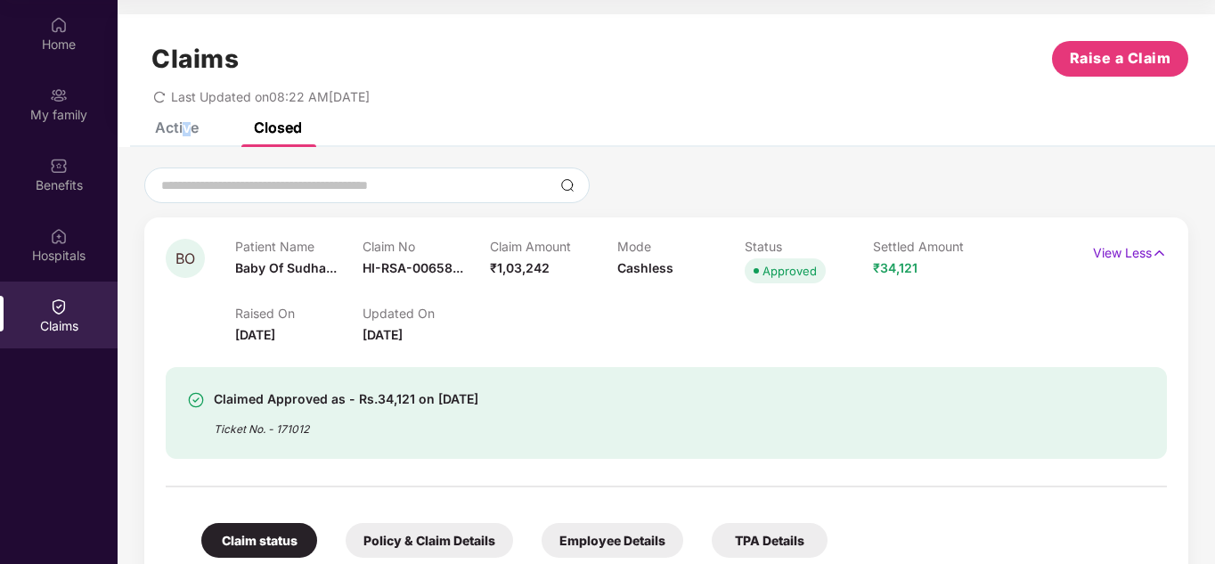
click at [185, 122] on div "Active" at bounding box center [177, 127] width 44 height 18
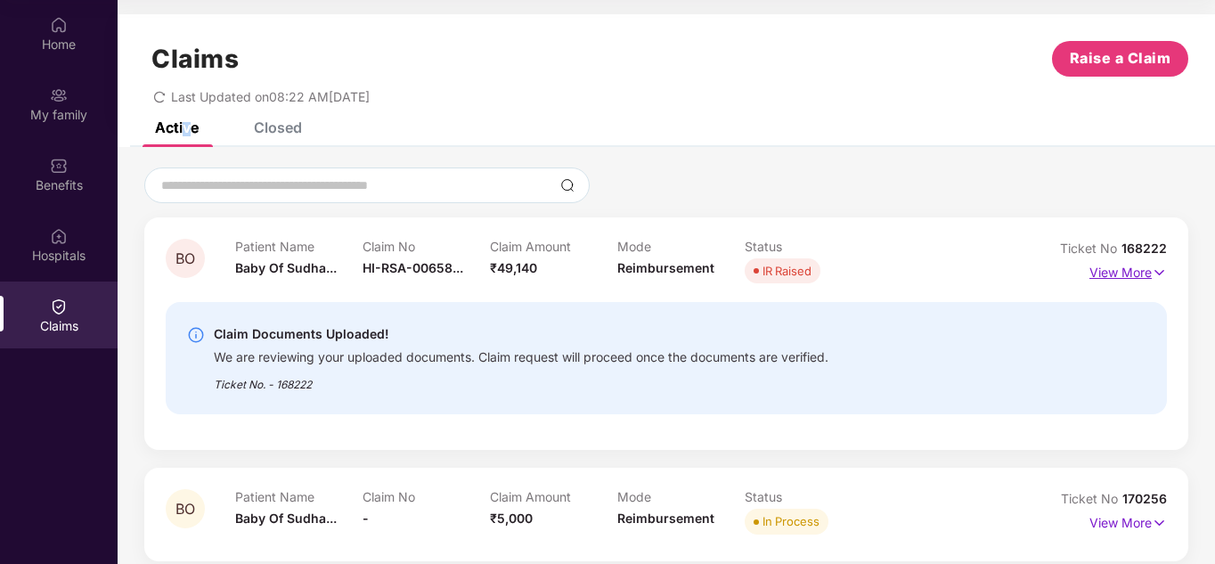
click at [1160, 275] on img at bounding box center [1159, 273] width 15 height 20
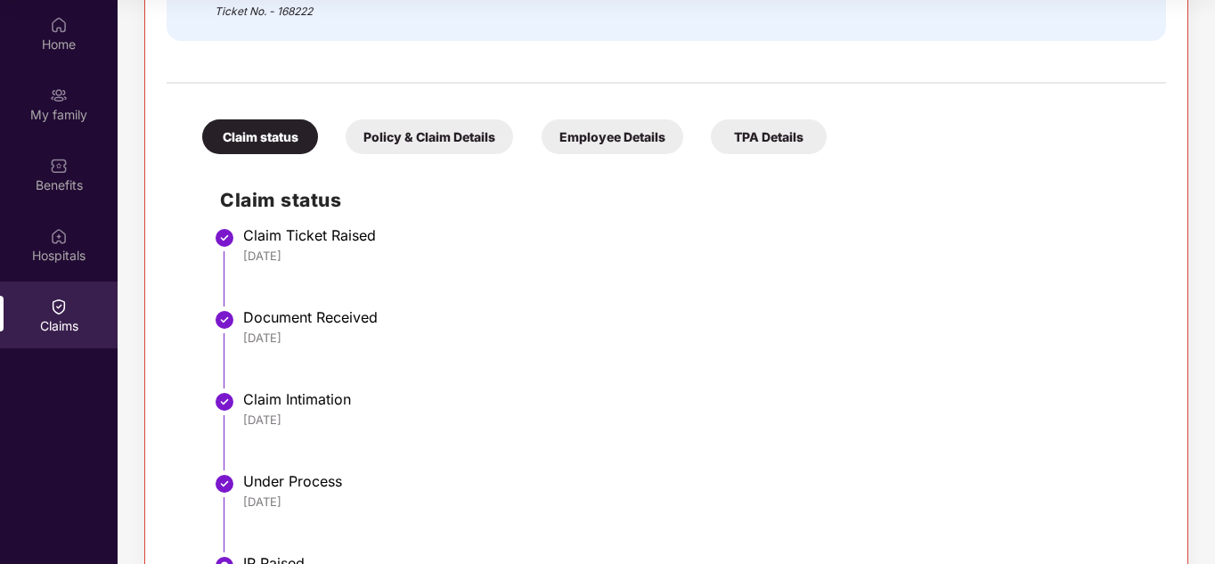
scroll to position [445, 0]
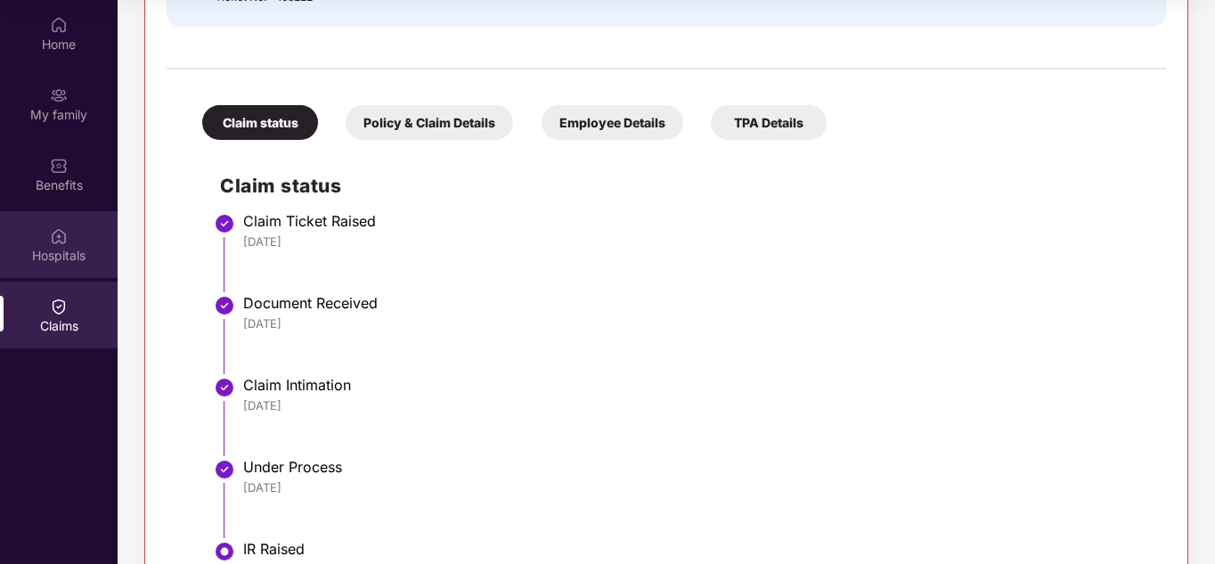
click at [69, 250] on div "Hospitals" at bounding box center [59, 256] width 118 height 18
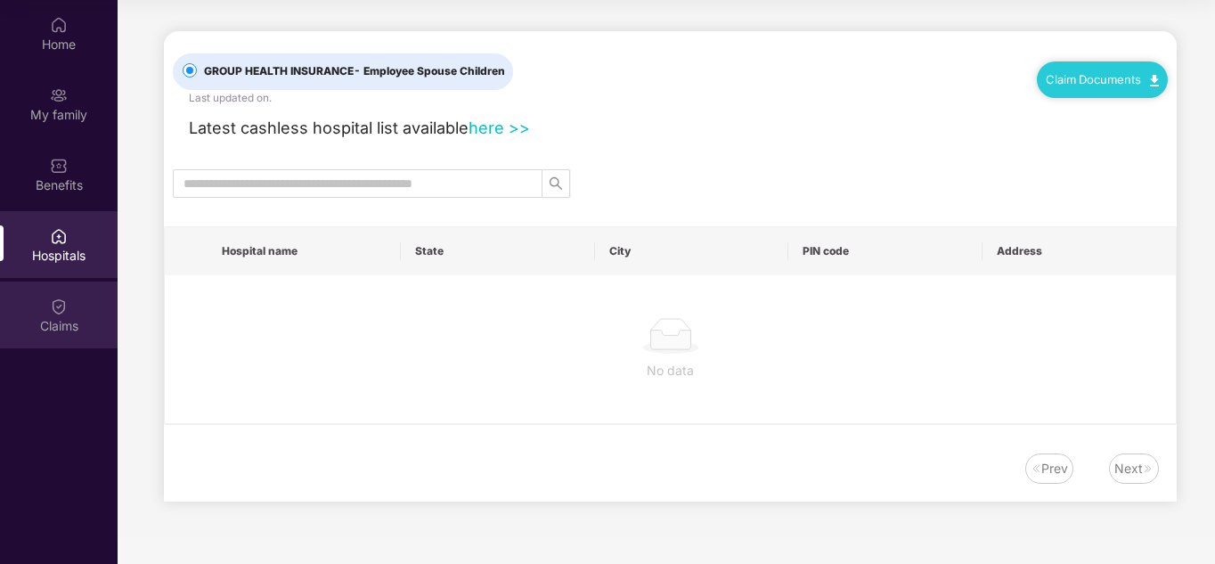
scroll to position [0, 0]
click at [63, 312] on img at bounding box center [59, 307] width 18 height 18
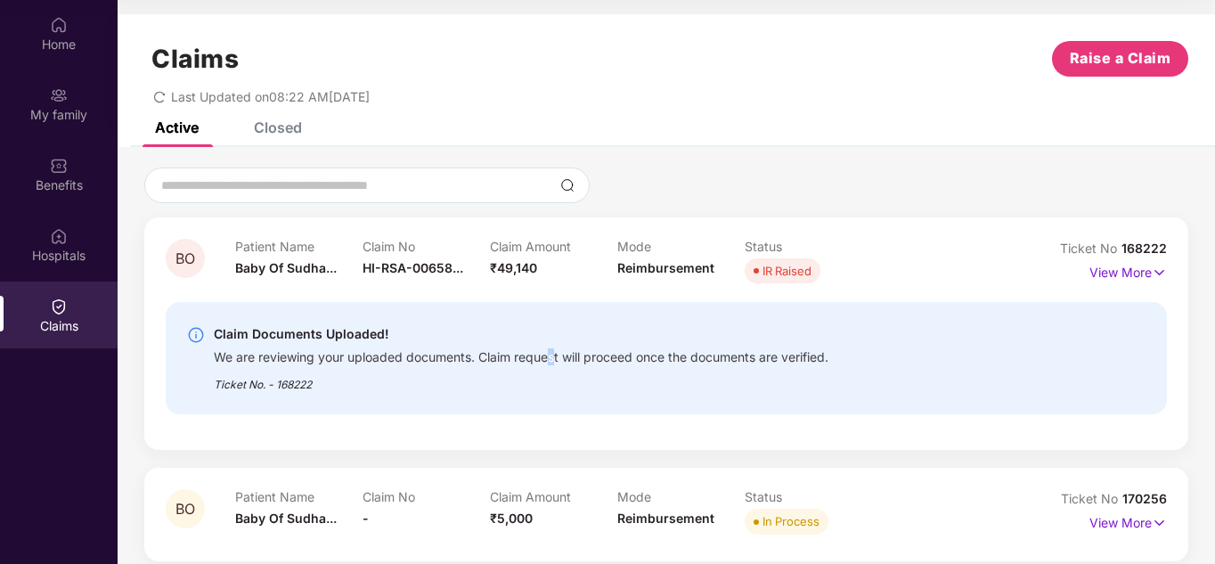
drag, startPoint x: 553, startPoint y: 365, endPoint x: 680, endPoint y: 351, distance: 127.3
click at [638, 355] on div "We are reviewing your uploaded documents. Claim request will proceed once the d…" at bounding box center [521, 355] width 615 height 20
click at [1153, 273] on img at bounding box center [1159, 273] width 15 height 20
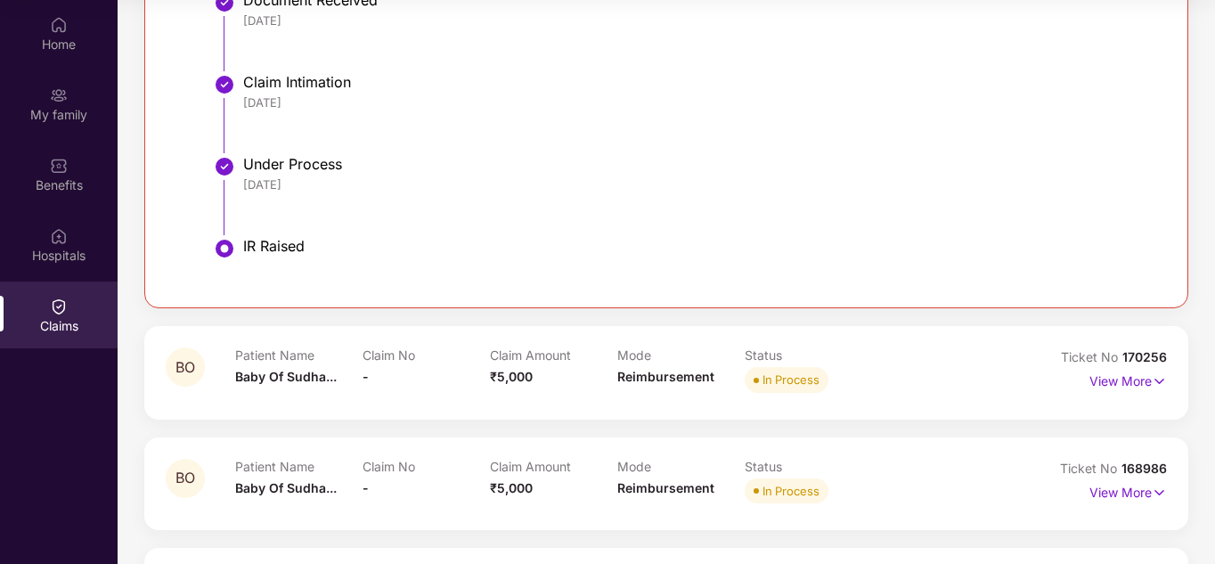
scroll to position [980, 0]
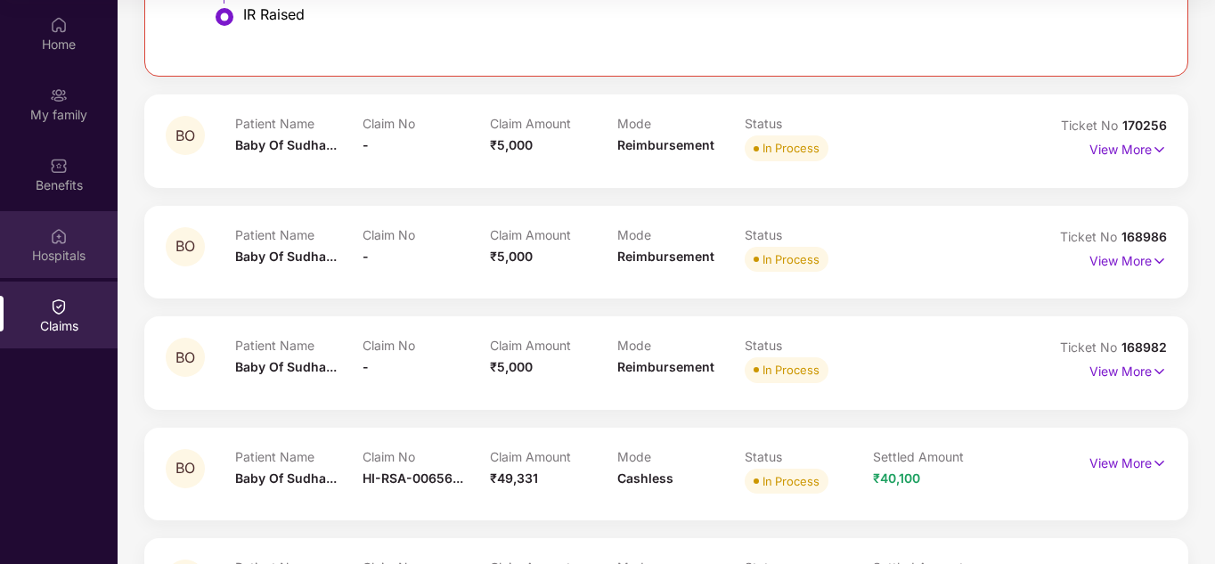
click at [68, 249] on div "Hospitals" at bounding box center [59, 256] width 118 height 18
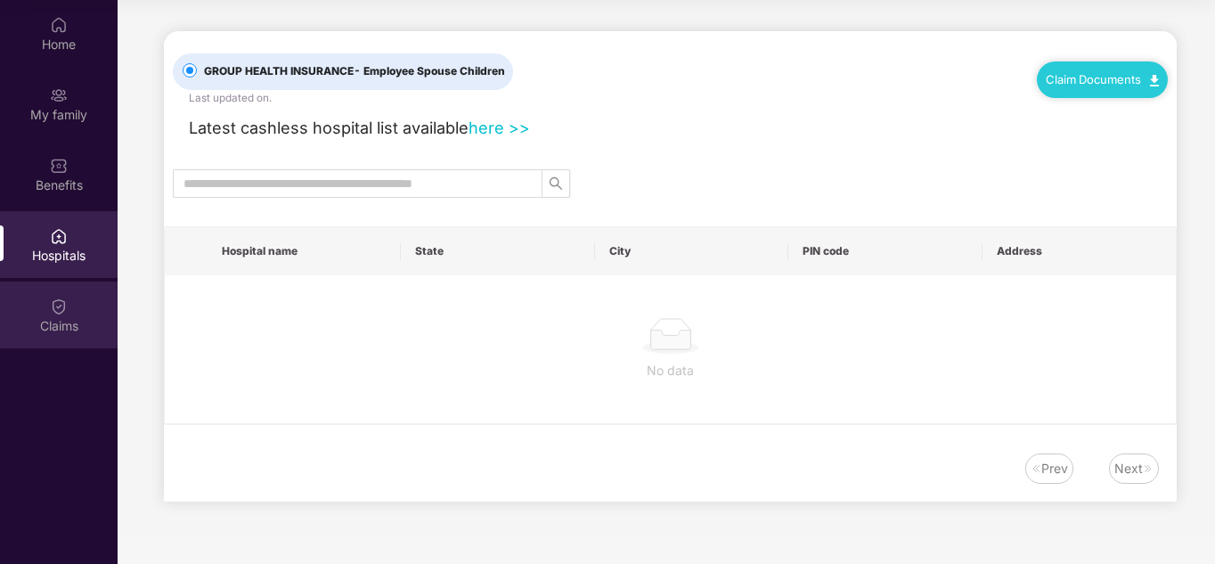
scroll to position [0, 0]
click at [64, 336] on div "Claims" at bounding box center [59, 315] width 118 height 67
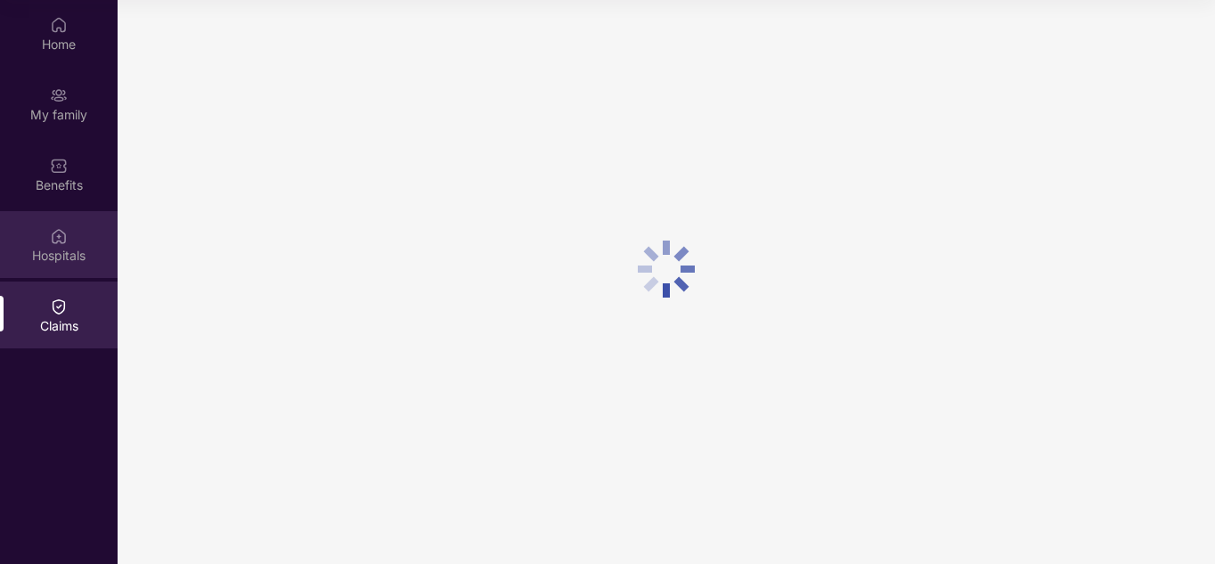
click at [76, 240] on div "Hospitals" at bounding box center [59, 244] width 118 height 67
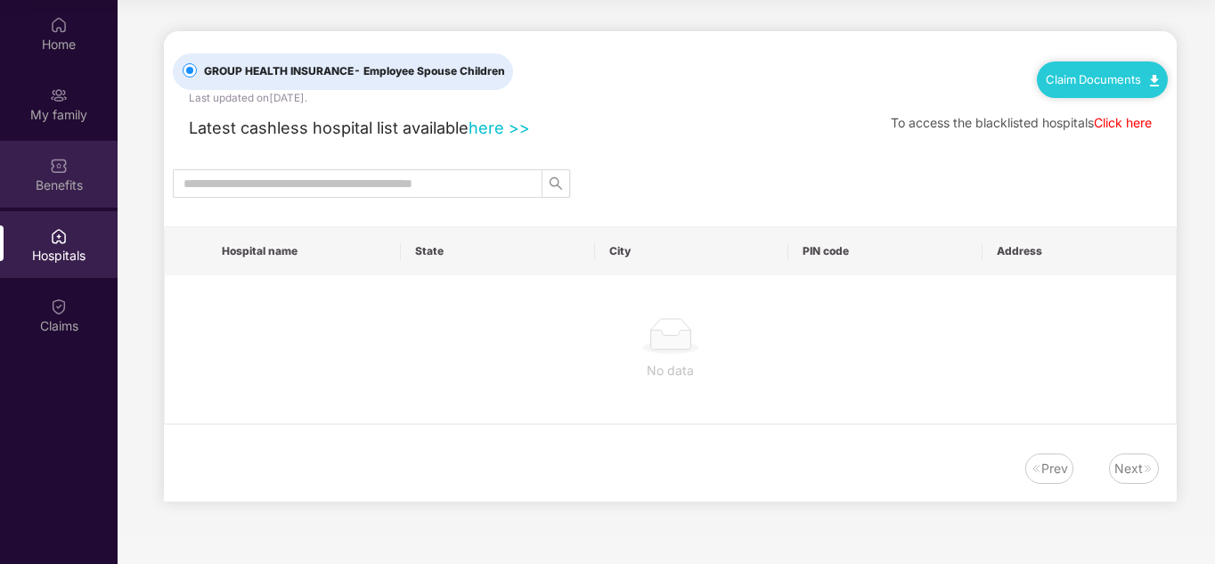
click at [63, 180] on div "Benefits" at bounding box center [59, 185] width 118 height 18
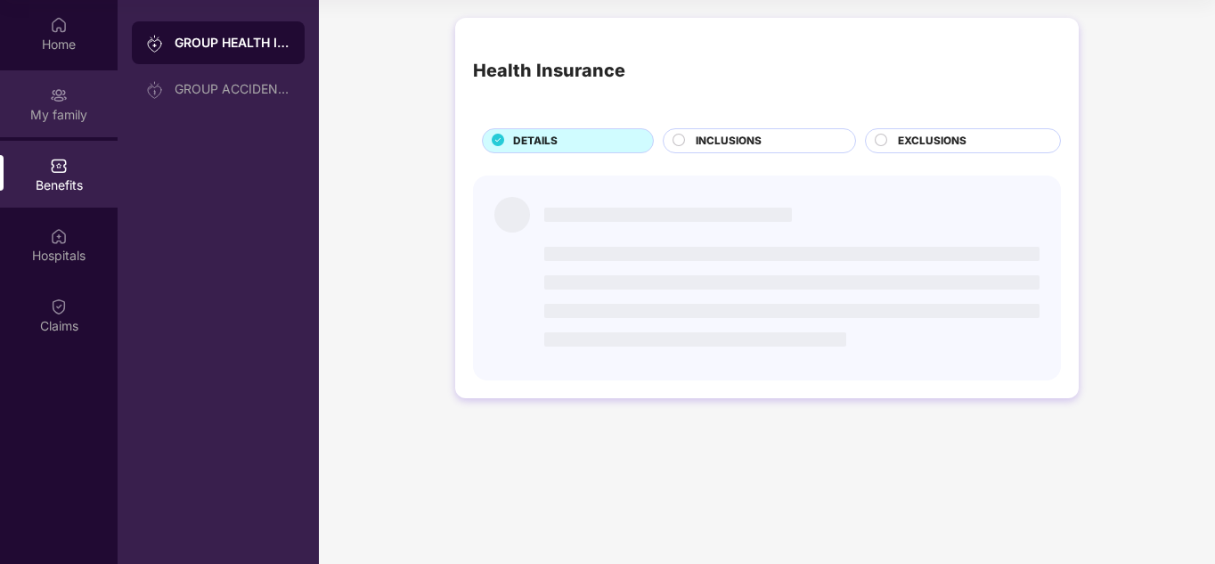
click at [60, 123] on div "My family" at bounding box center [59, 115] width 118 height 18
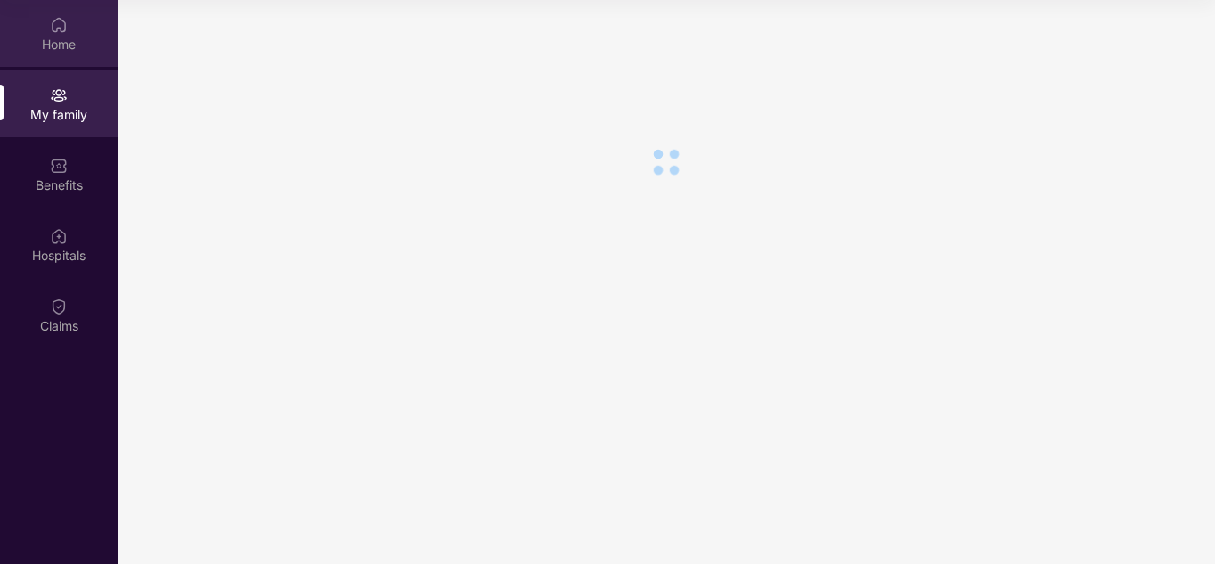
click at [54, 47] on div "Home" at bounding box center [59, 45] width 118 height 18
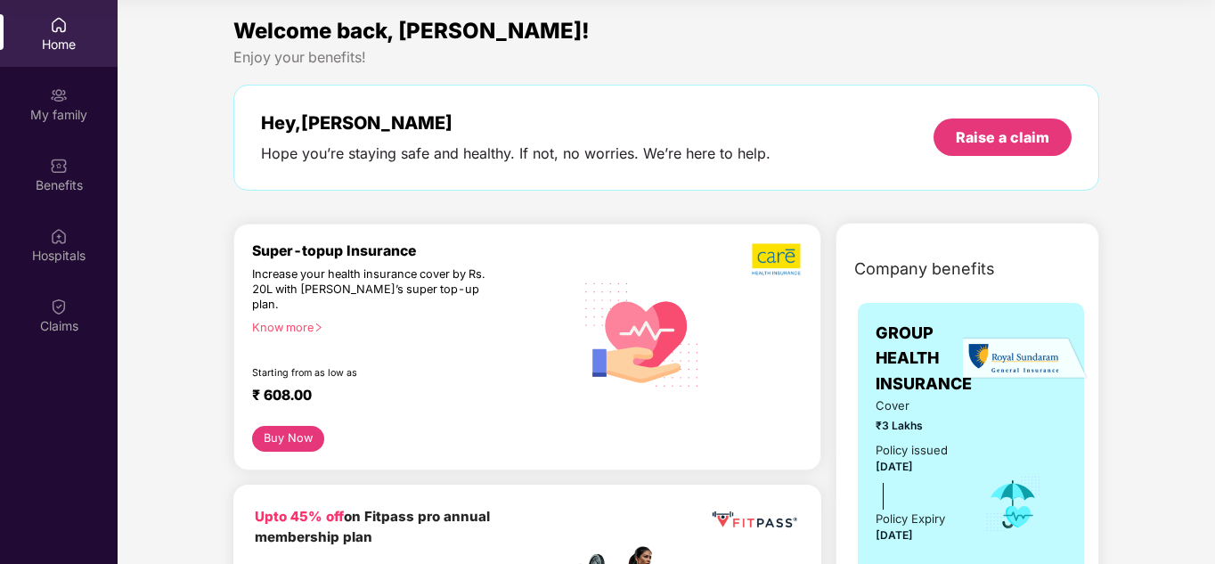
click at [410, 367] on div "Super-topup Insurance Increase your health insurance cover by Rs. 20L with PazC…" at bounding box center [413, 334] width 322 height 184
click at [407, 321] on div "Know more" at bounding box center [407, 327] width 311 height 12
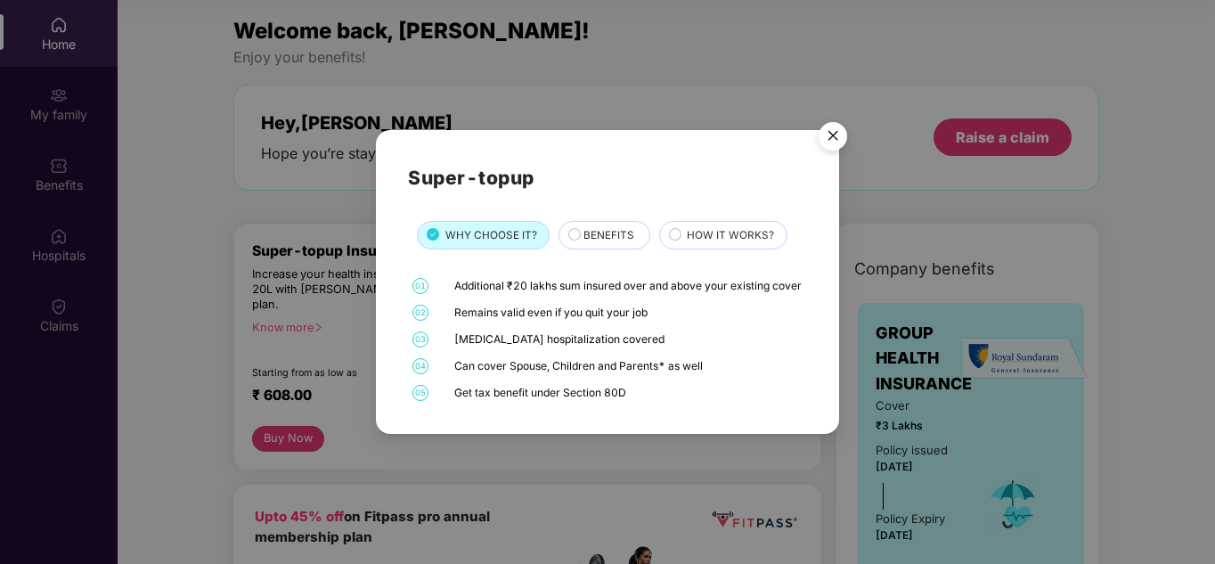
click at [829, 130] on img "Close" at bounding box center [833, 139] width 50 height 50
